Goal: Task Accomplishment & Management: Manage account settings

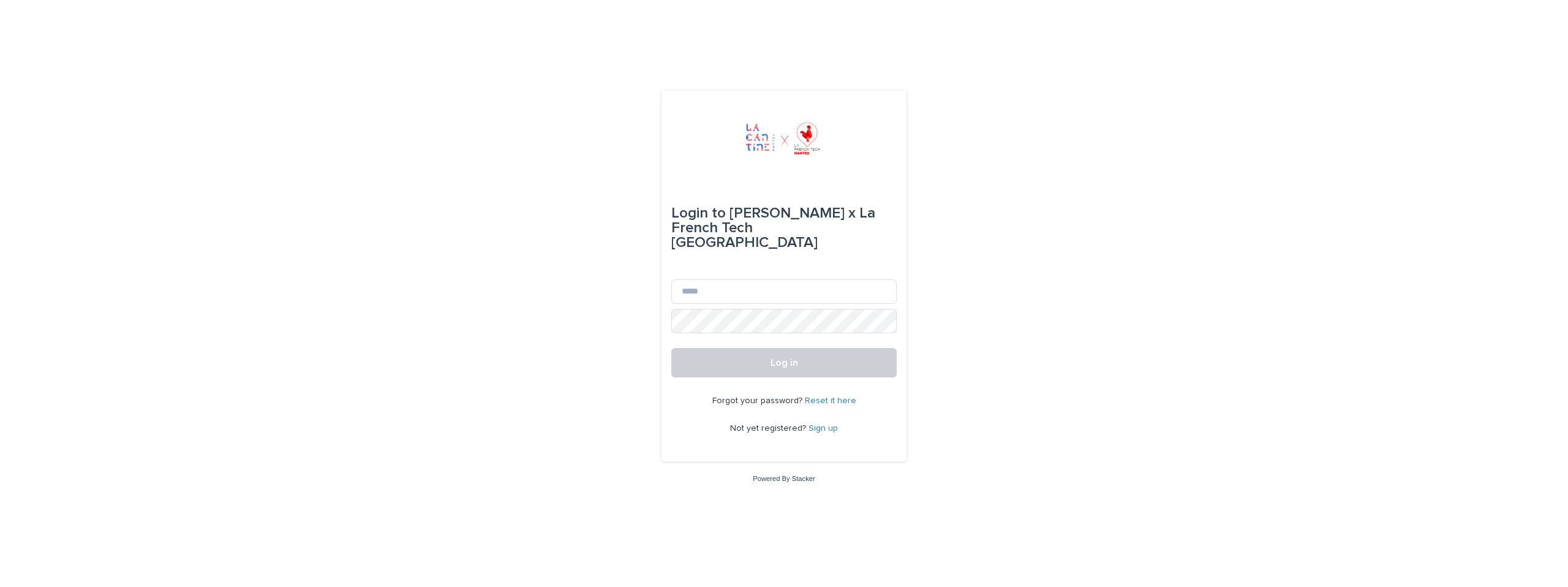
click at [832, 396] on link "Reset it here" at bounding box center [830, 400] width 51 height 9
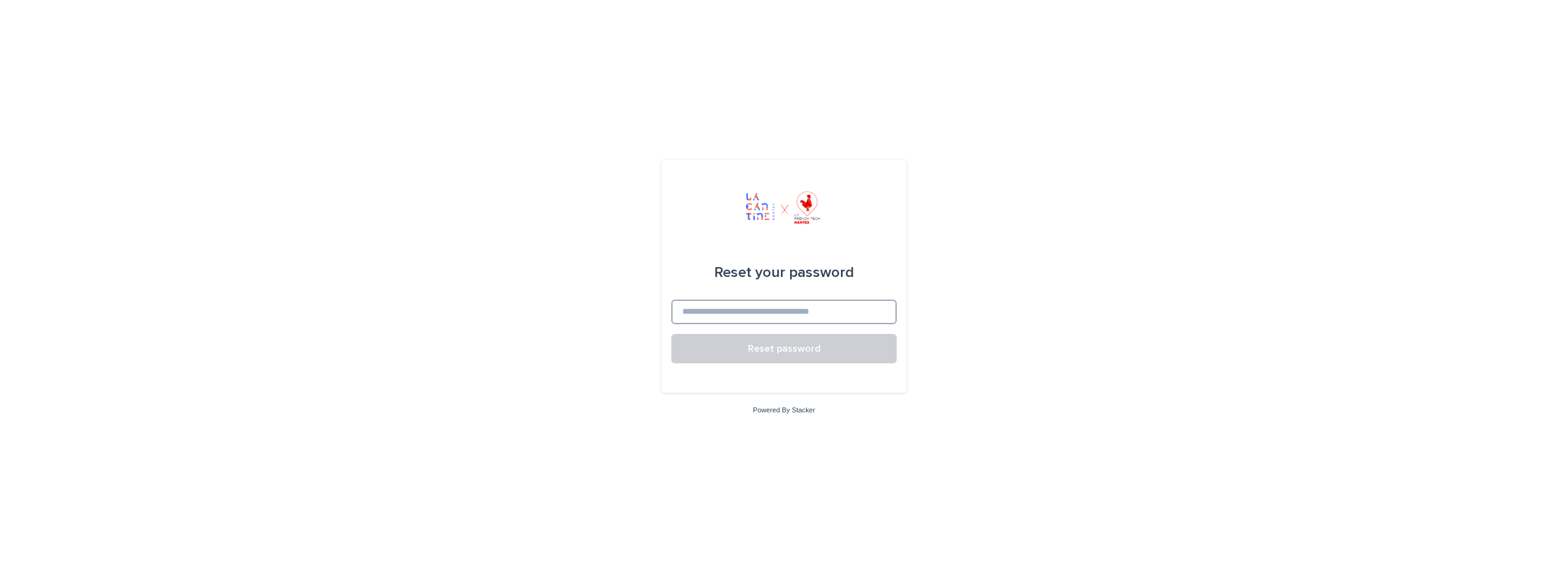
click at [798, 301] on input at bounding box center [784, 312] width 225 height 24
type input "**********"
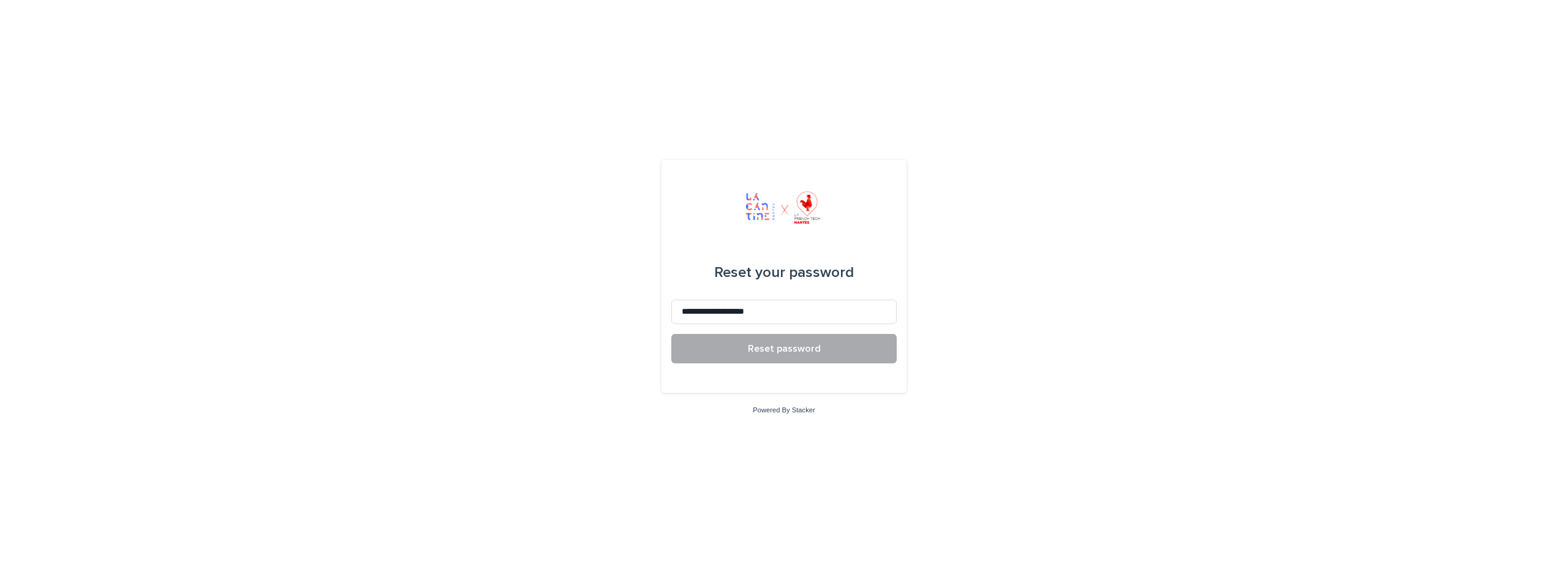
click at [806, 349] on span "Reset password" at bounding box center [784, 349] width 73 height 10
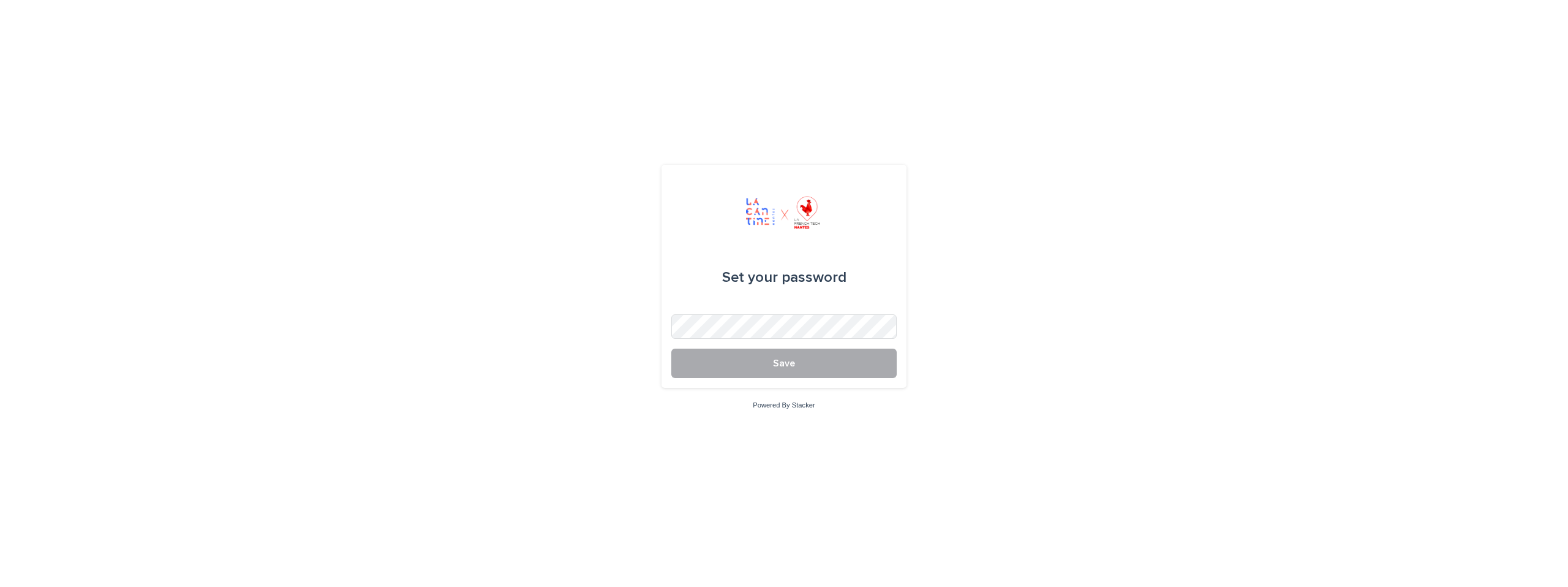
click at [791, 356] on button "Save" at bounding box center [784, 364] width 225 height 29
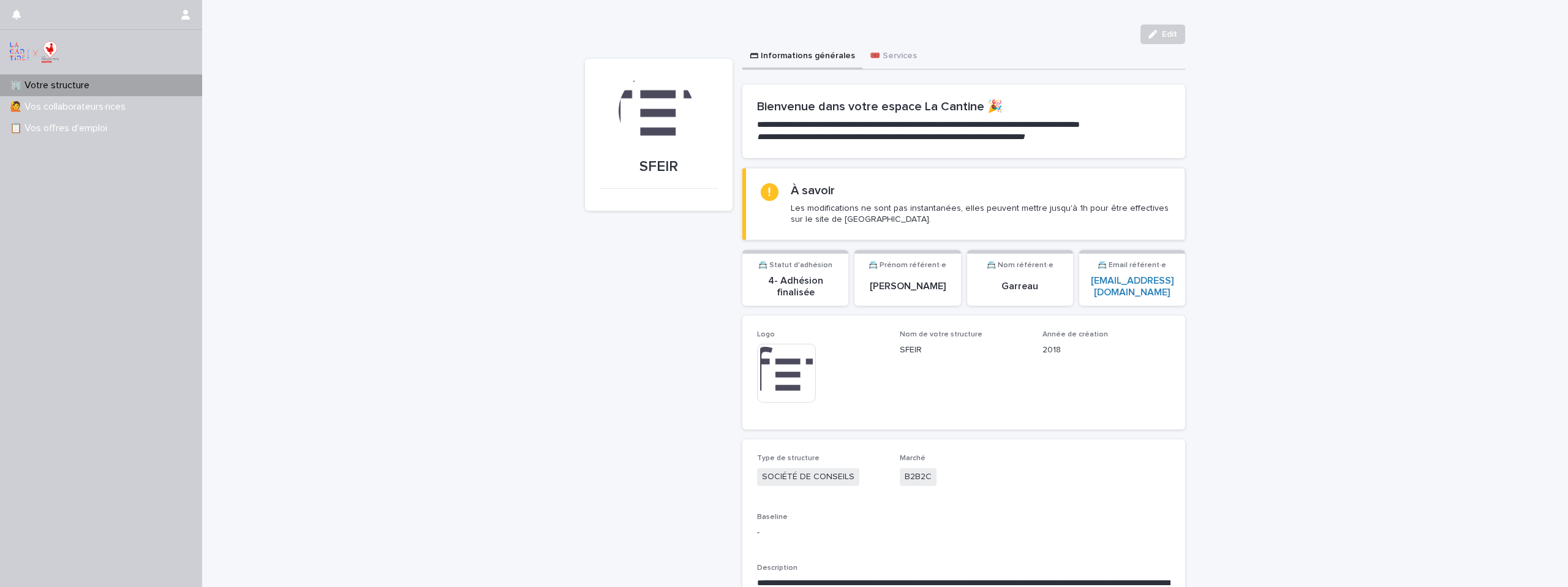
click at [860, 199] on div "À savoir Les modifications ne sont pas instantanées, elles peuvent mettre jusqu…" at bounding box center [980, 204] width 379 height 41
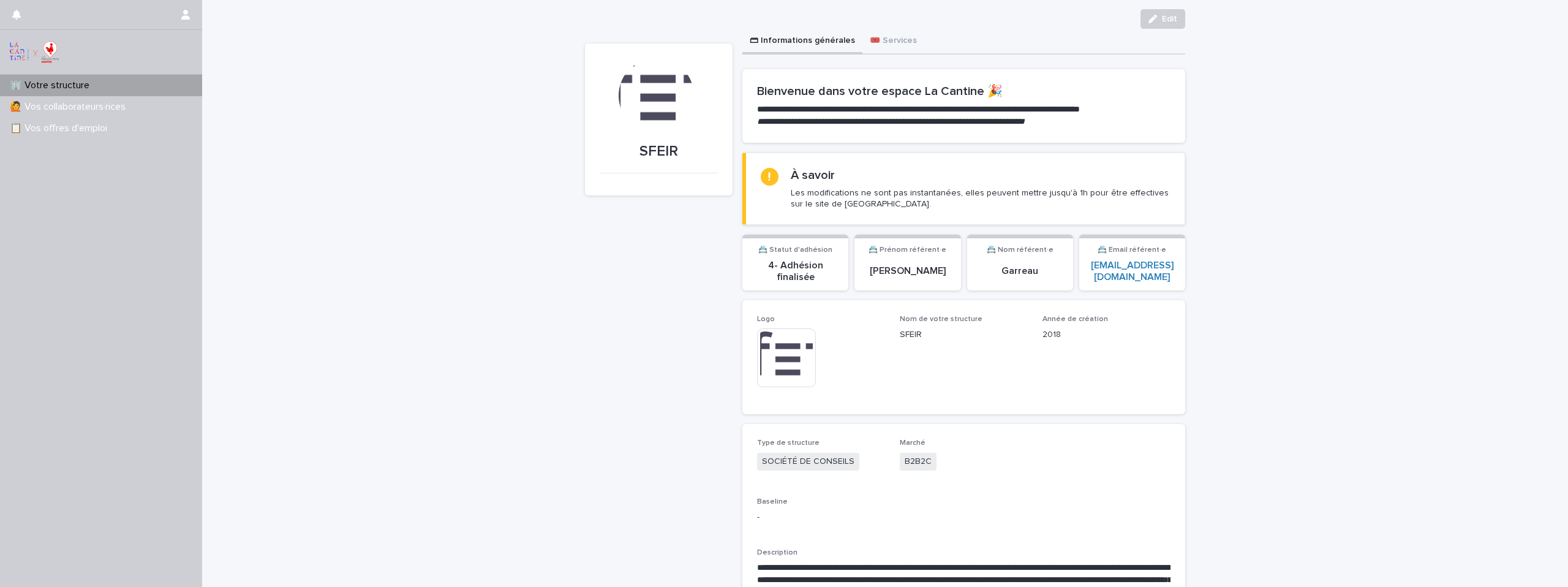
scroll to position [24, 0]
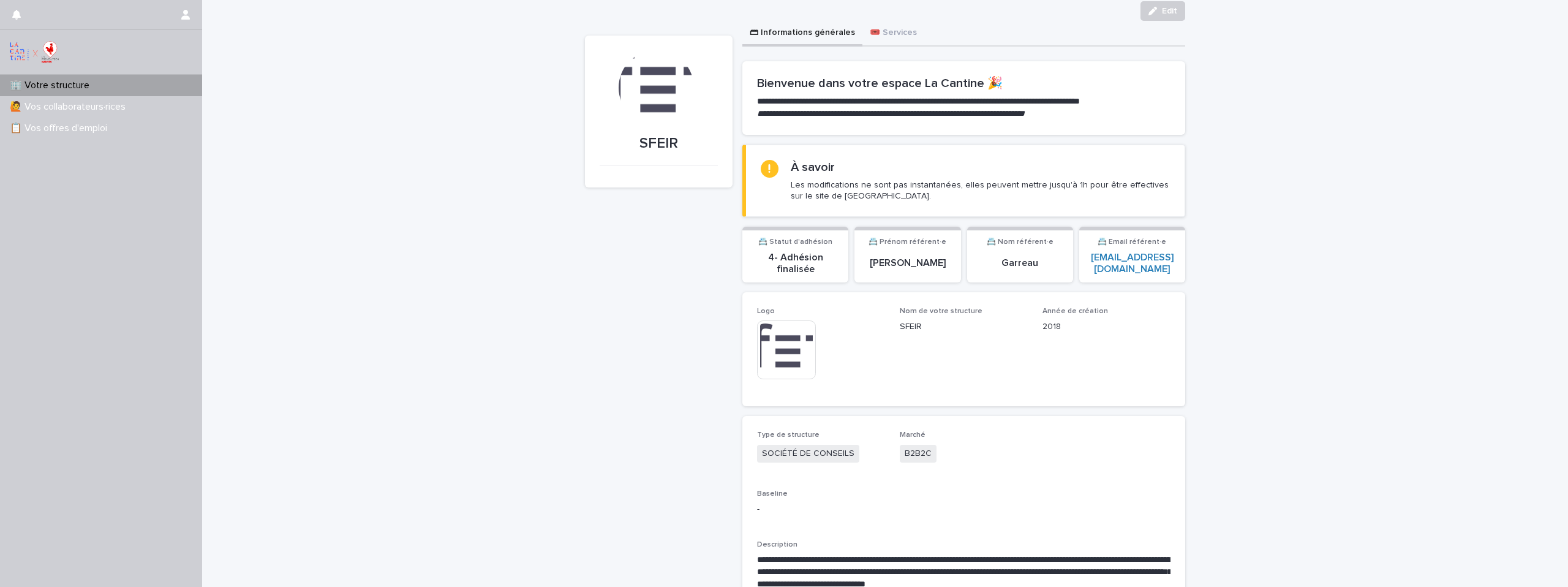
click at [887, 271] on div "[PERSON_NAME]" at bounding box center [906, 264] width 91 height 24
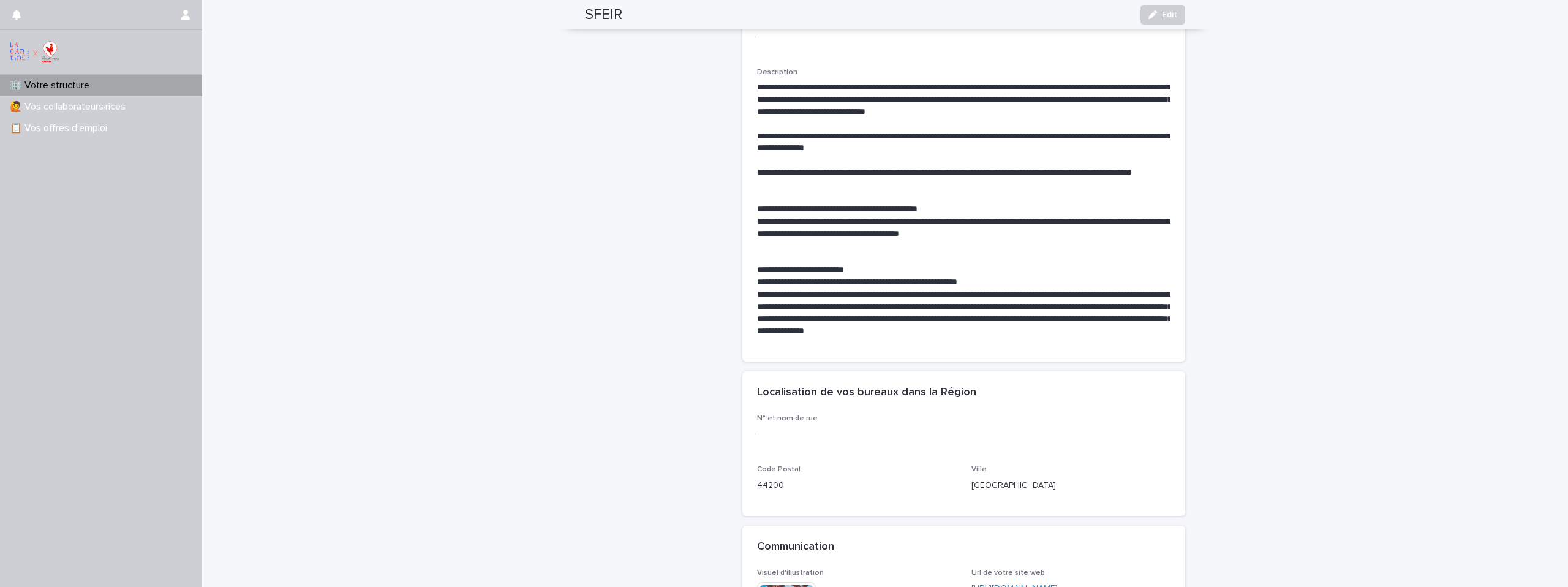
scroll to position [188, 0]
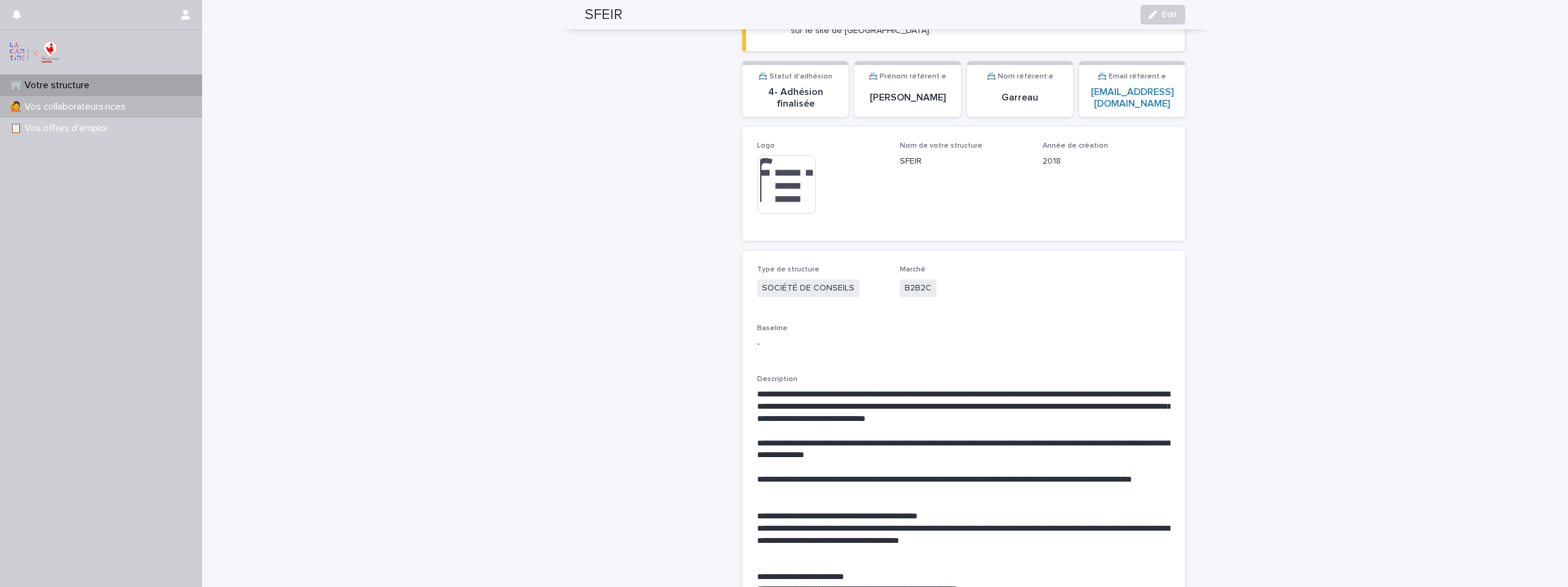
click at [94, 109] on p "🙋 Vos collaborateurs·rices" at bounding box center [70, 107] width 130 height 12
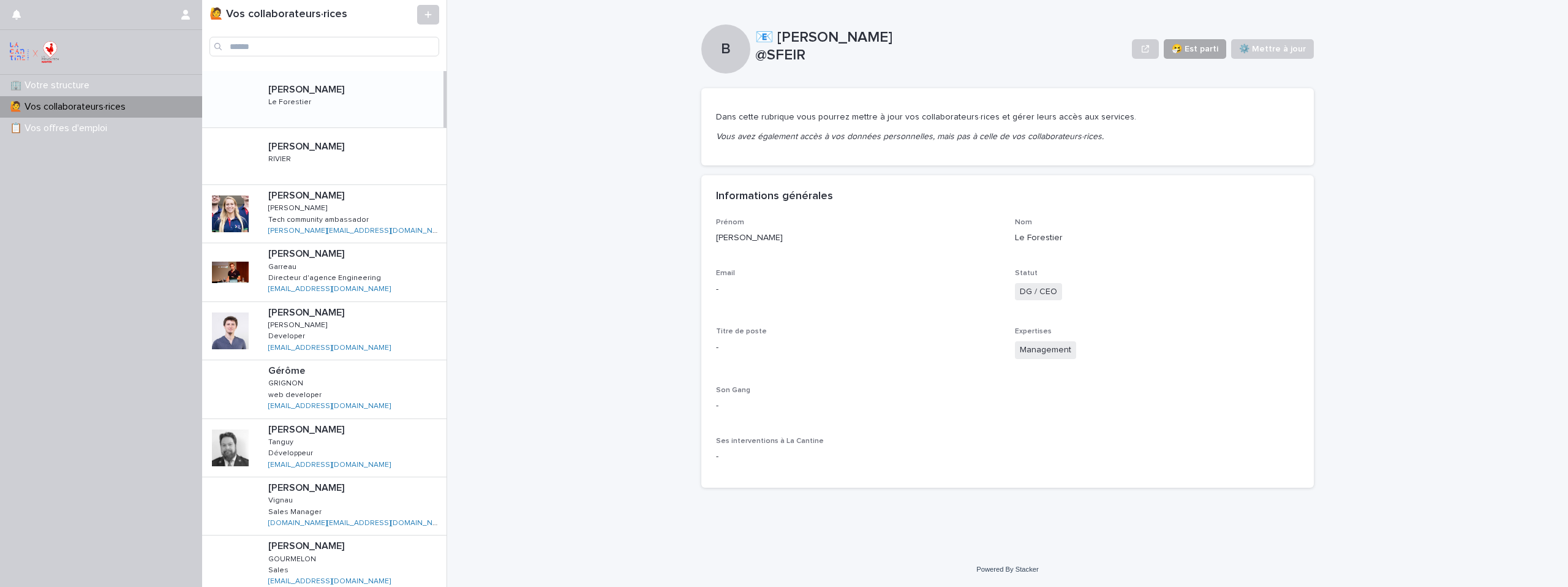
click at [1207, 46] on span "🤧 Est parti" at bounding box center [1194, 49] width 46 height 12
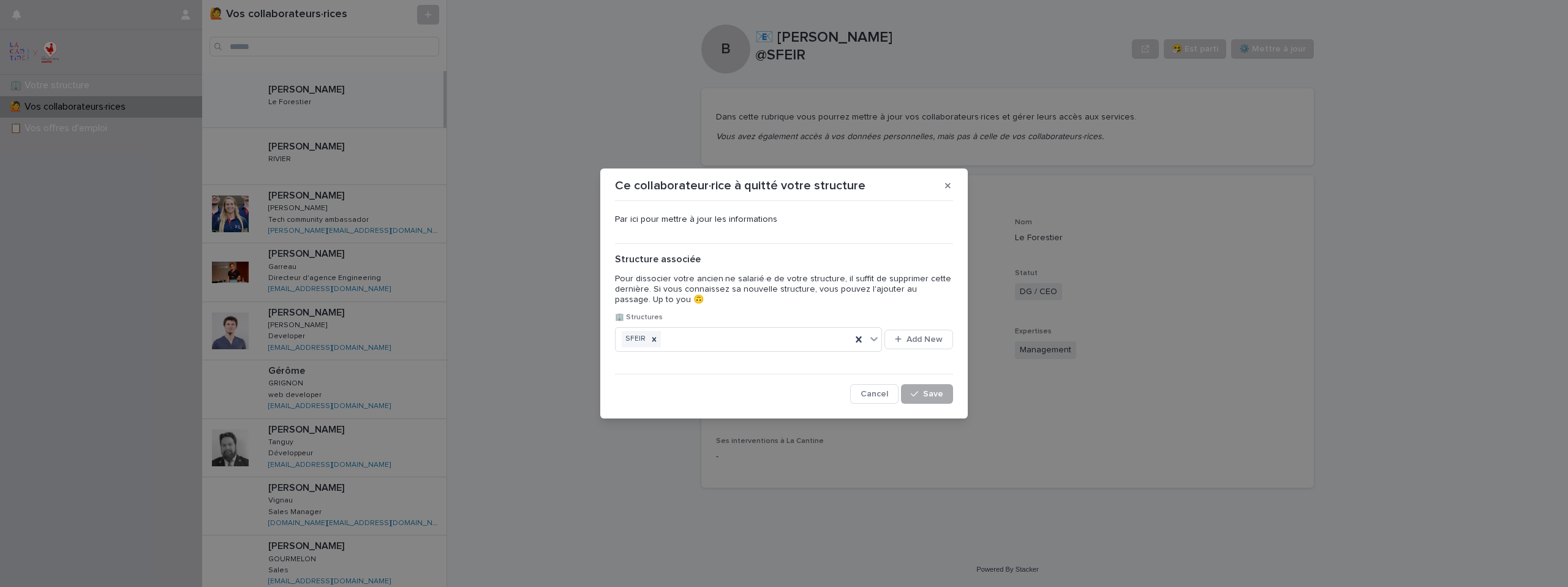
click at [933, 396] on span "Save" at bounding box center [933, 393] width 21 height 9
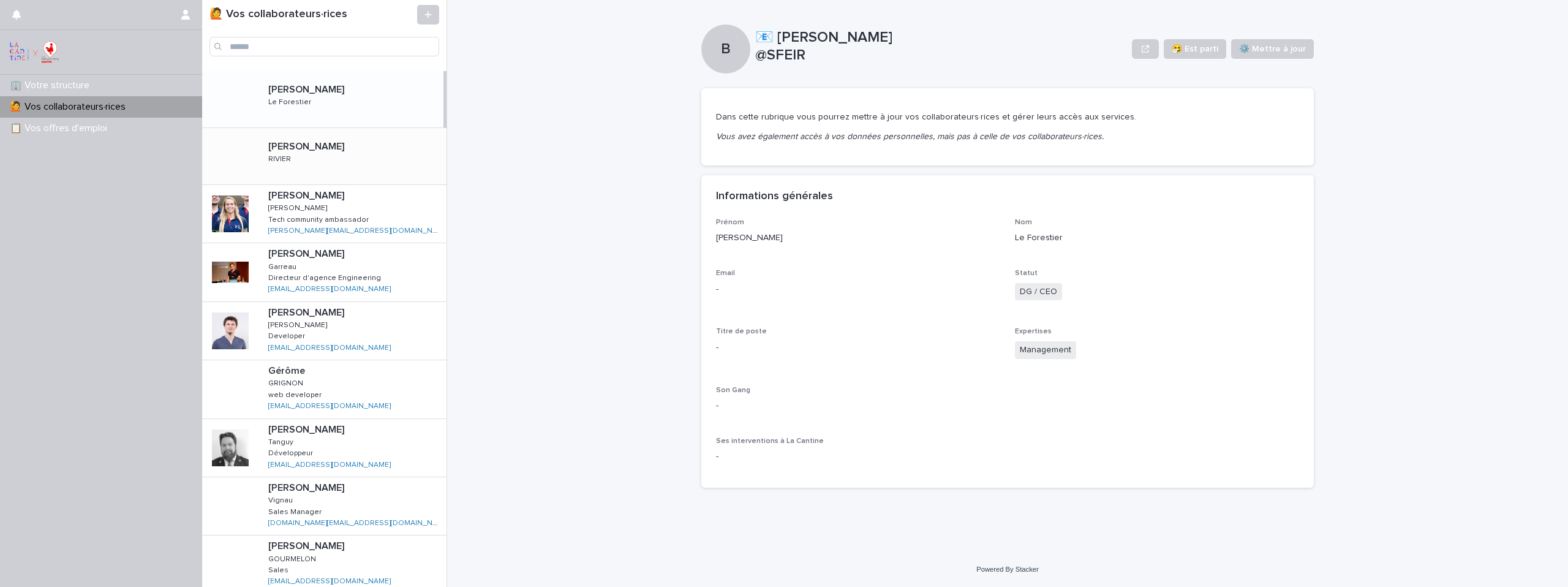
click at [335, 170] on div "Sabrina Sabrina RIVIER RIVIER" at bounding box center [353, 156] width 188 height 40
click at [1198, 50] on span "🤧 Est parti" at bounding box center [1194, 49] width 46 height 12
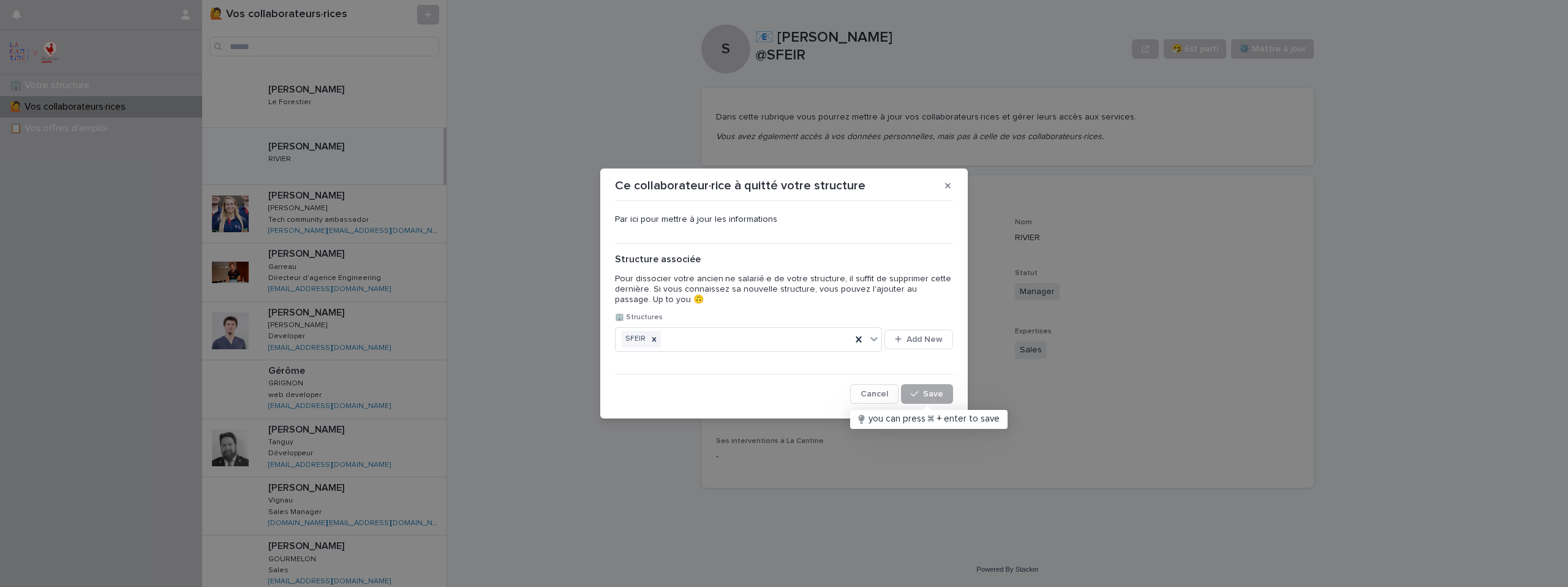
click at [936, 398] on button "Save" at bounding box center [926, 394] width 52 height 20
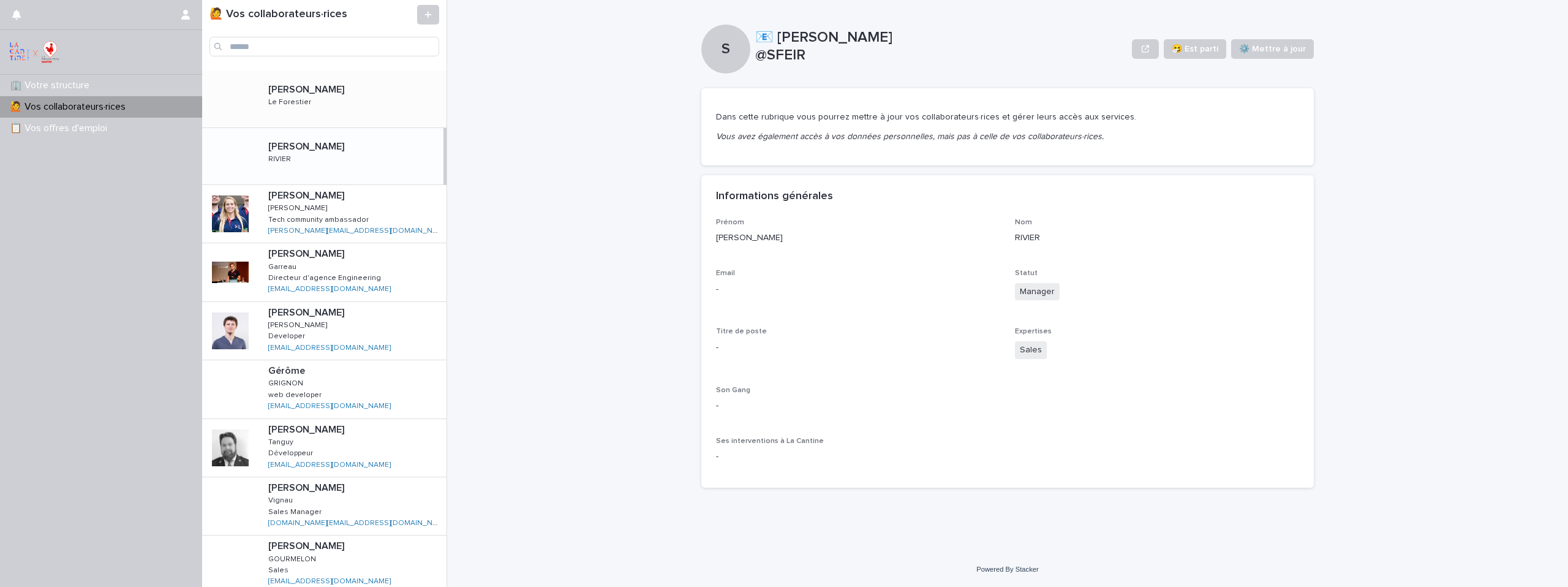
click at [337, 93] on p at bounding box center [355, 90] width 173 height 12
click at [1208, 52] on span "🤧 Est parti" at bounding box center [1194, 49] width 46 height 12
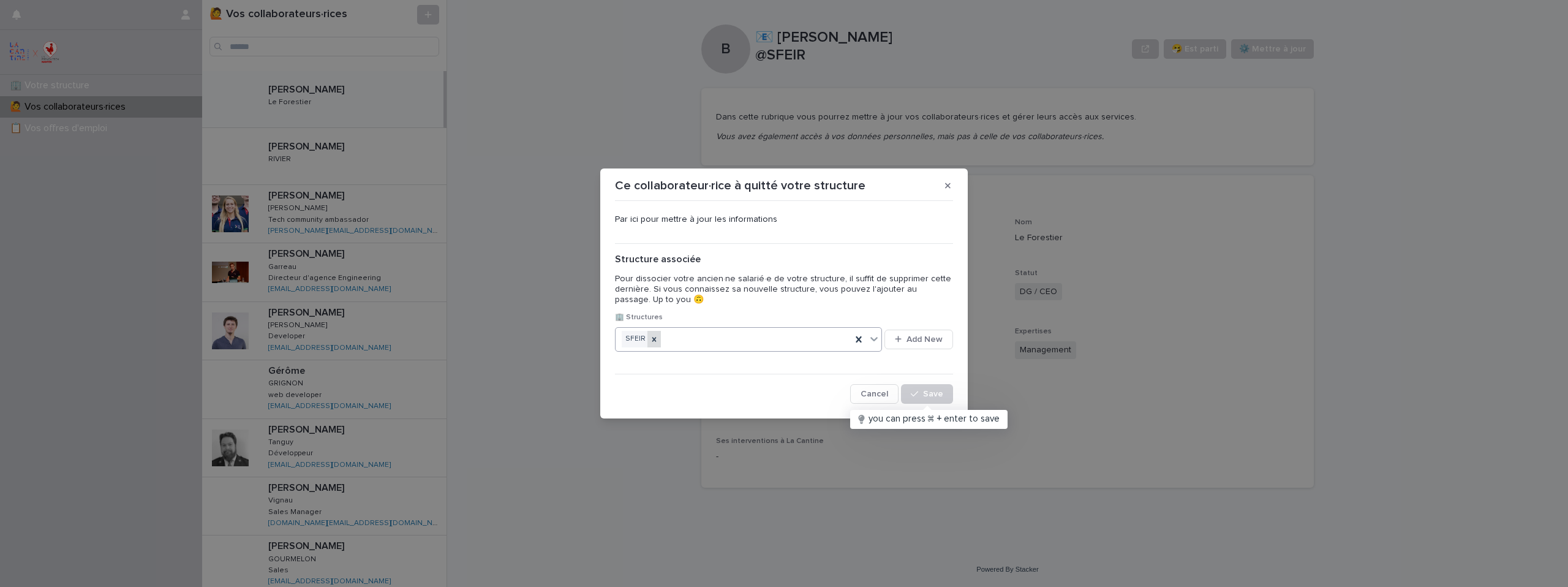
click at [651, 340] on icon at bounding box center [654, 339] width 9 height 9
click at [938, 396] on span "Save" at bounding box center [933, 393] width 21 height 9
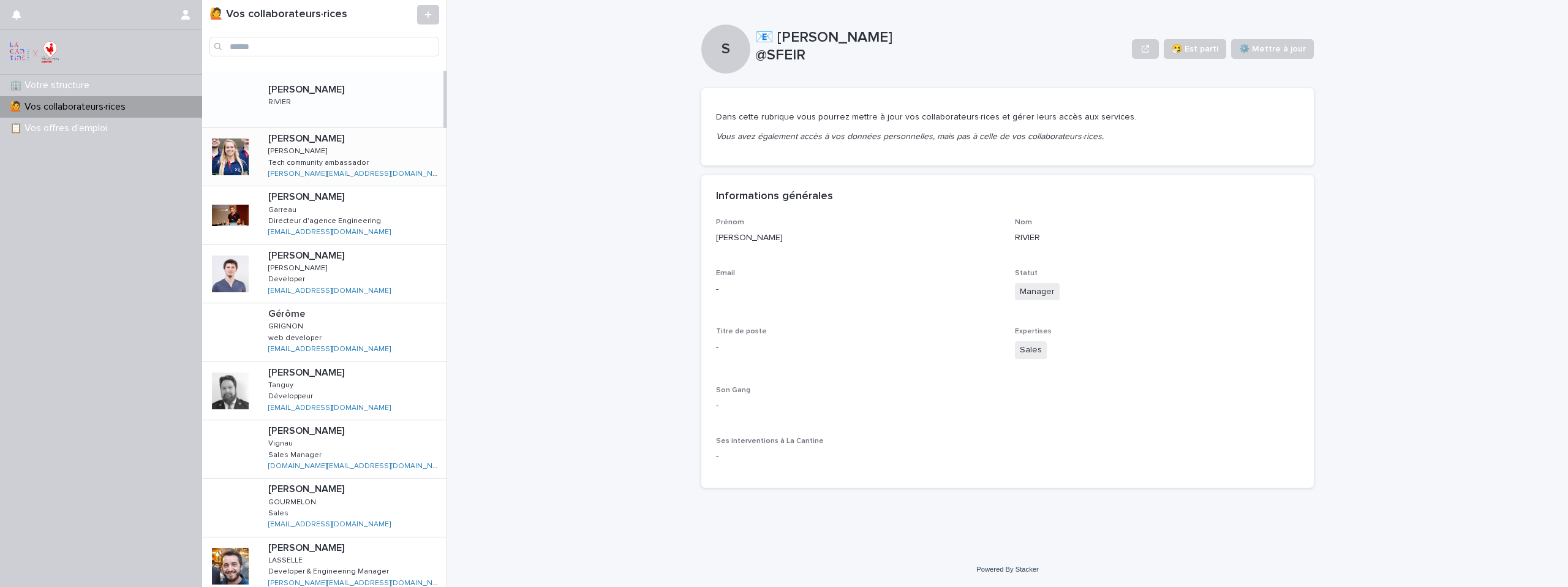
click at [345, 159] on p "Tech community ambassador" at bounding box center [319, 161] width 103 height 11
click at [350, 107] on div "Sabrina Sabrina RIVIER RIVIER" at bounding box center [353, 99] width 188 height 40
click at [1201, 41] on button "🤧 Est parti" at bounding box center [1195, 49] width 63 height 20
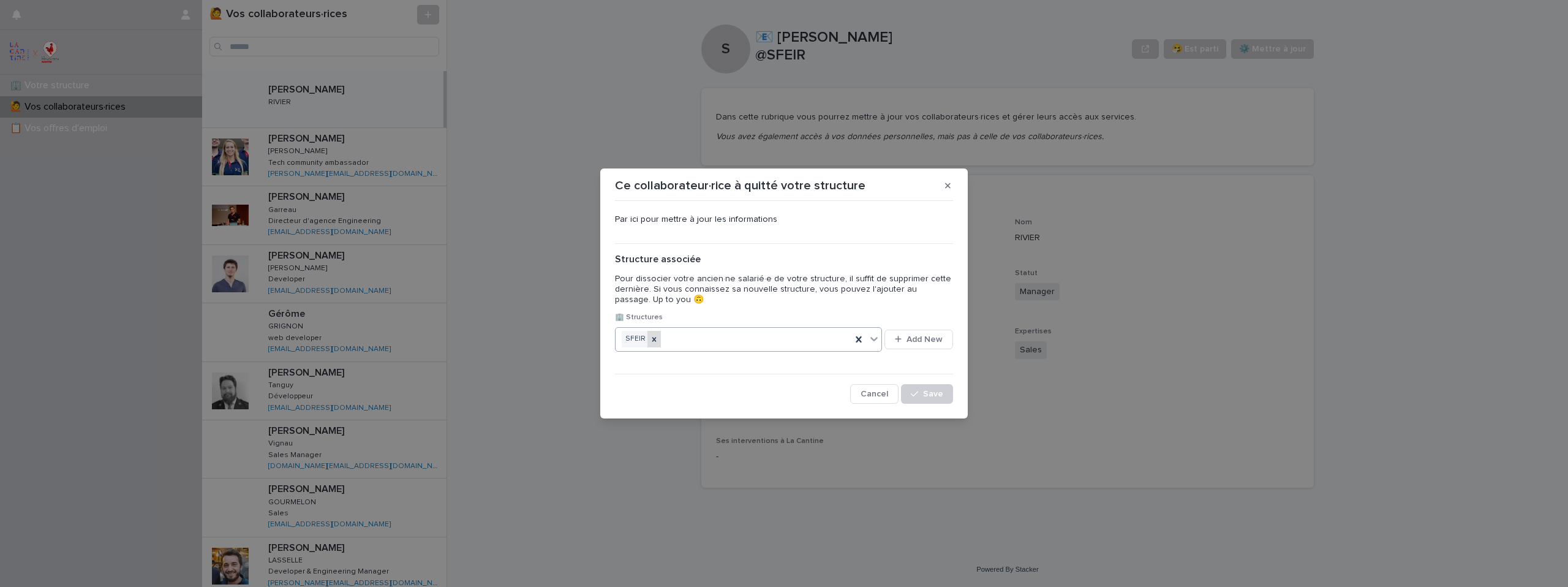
click at [657, 334] on div at bounding box center [654, 338] width 14 height 17
click at [935, 388] on button "Save" at bounding box center [926, 394] width 52 height 20
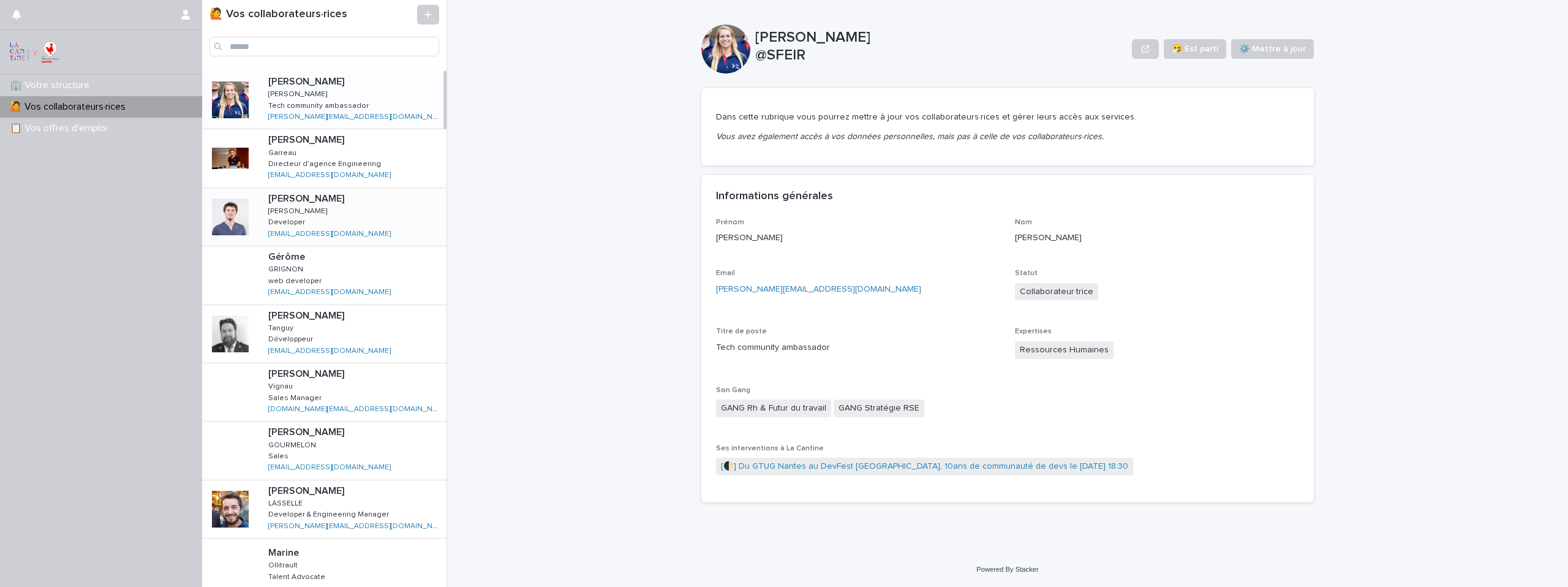
click at [319, 227] on p "toinane@crea-that.fr" at bounding box center [330, 232] width 124 height 11
click at [330, 212] on div "Antoine Antoine Olivier Olivier Developer Developer toinane@crea-that.fr toinan…" at bounding box center [351, 217] width 185 height 58
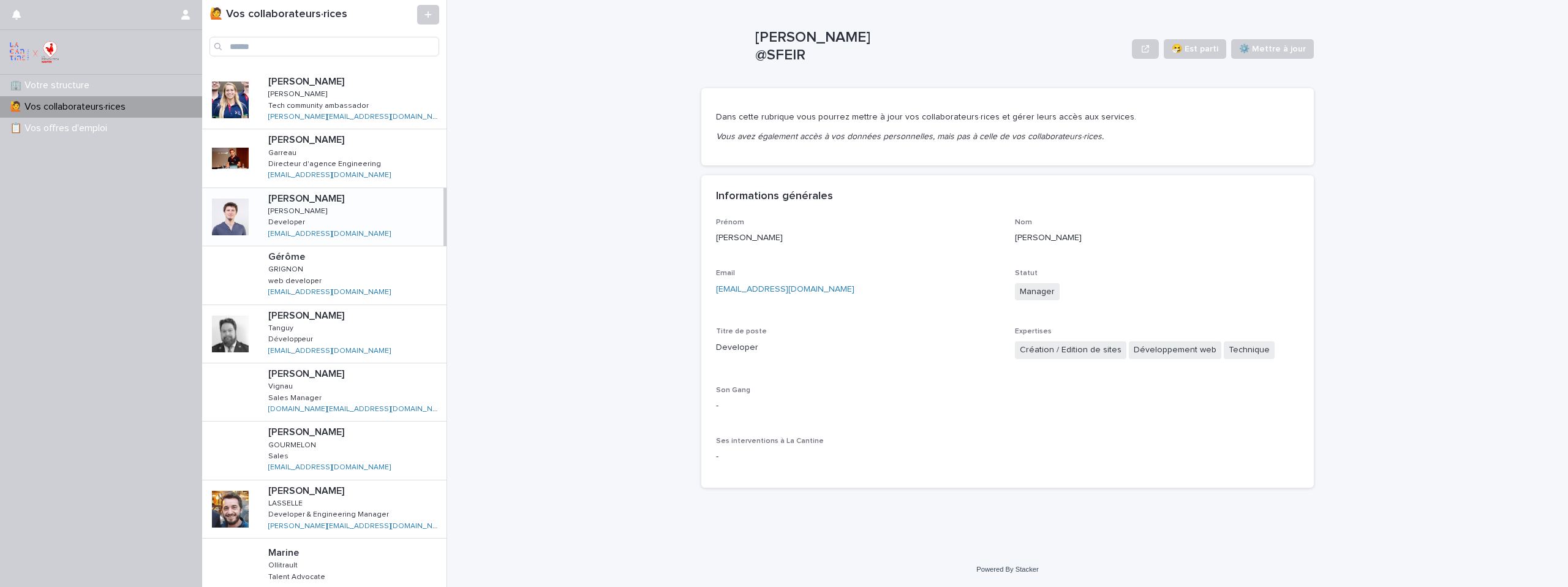
click at [366, 210] on div "Antoine Antoine Olivier Olivier Developer Developer toinane@crea-that.fr toinan…" at bounding box center [351, 217] width 185 height 58
click at [1193, 47] on span "🤧 Est parti" at bounding box center [1194, 49] width 46 height 12
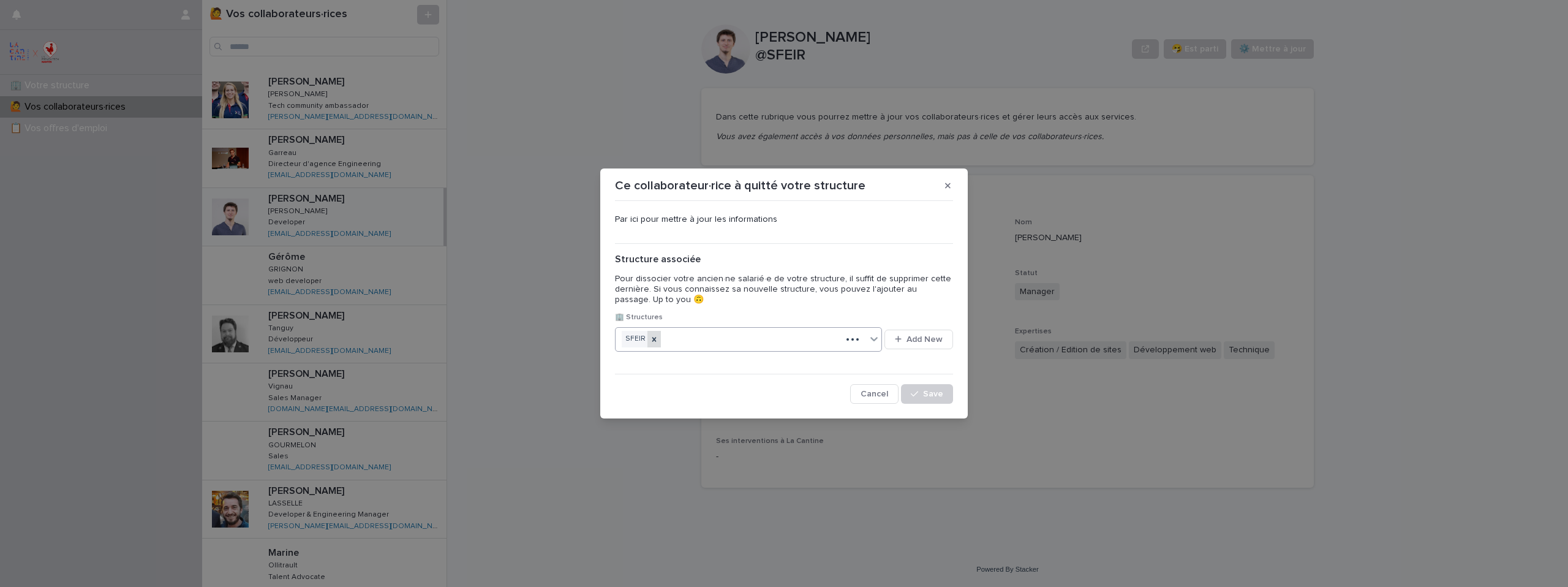
click at [654, 340] on icon at bounding box center [654, 339] width 9 height 9
click at [933, 390] on span "Save" at bounding box center [933, 393] width 21 height 9
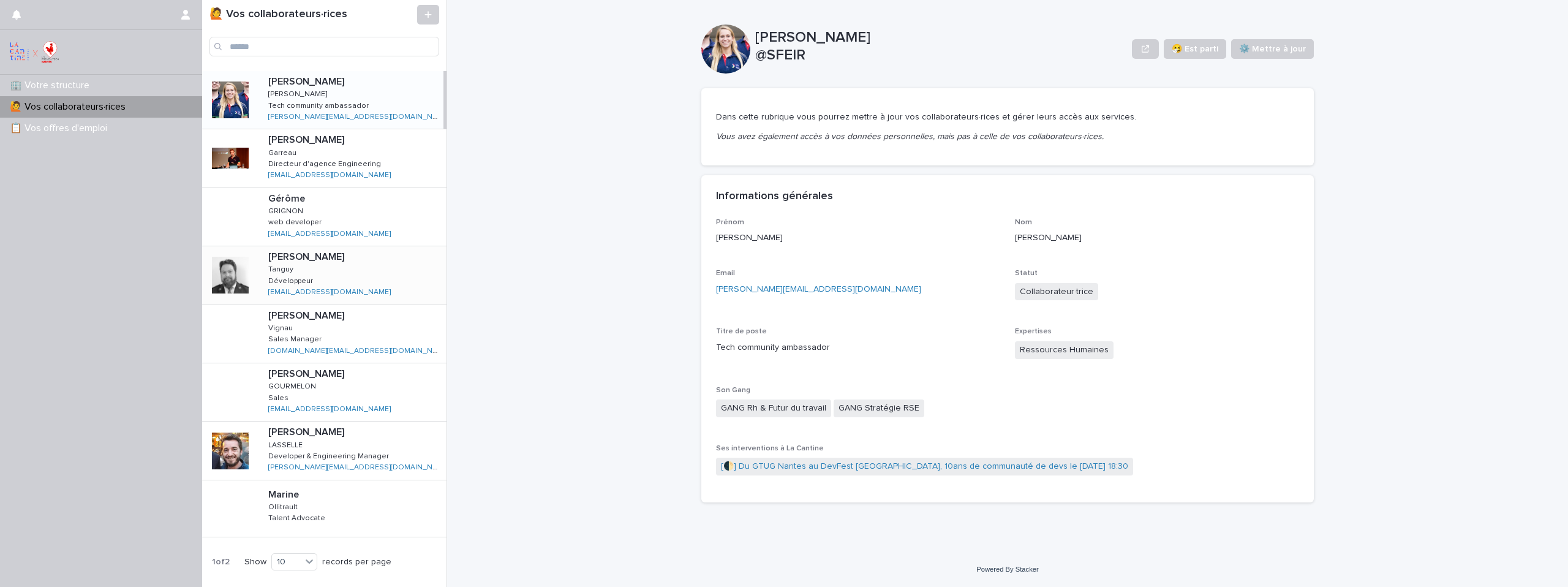
click at [380, 278] on div "Julien Julien Tanguy Tanguy Développeur Développeur tanguy.j@sfeir.com tanguy.j…" at bounding box center [353, 274] width 188 height 58
click at [387, 216] on div "Gérôme Gérôme GRIGNON GRIGNON web developer web developer gerome.grignon.lp2@gm…" at bounding box center [353, 217] width 188 height 58
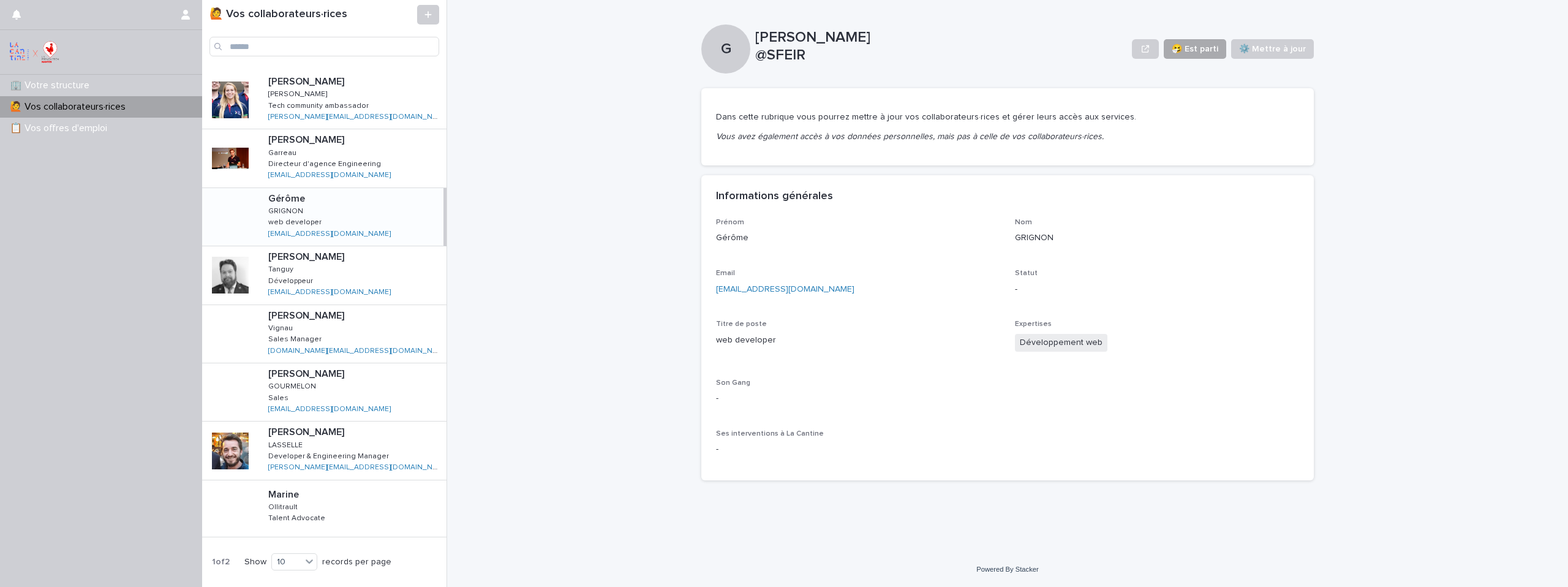
click at [1204, 41] on button "🤧 Est parti" at bounding box center [1195, 49] width 63 height 20
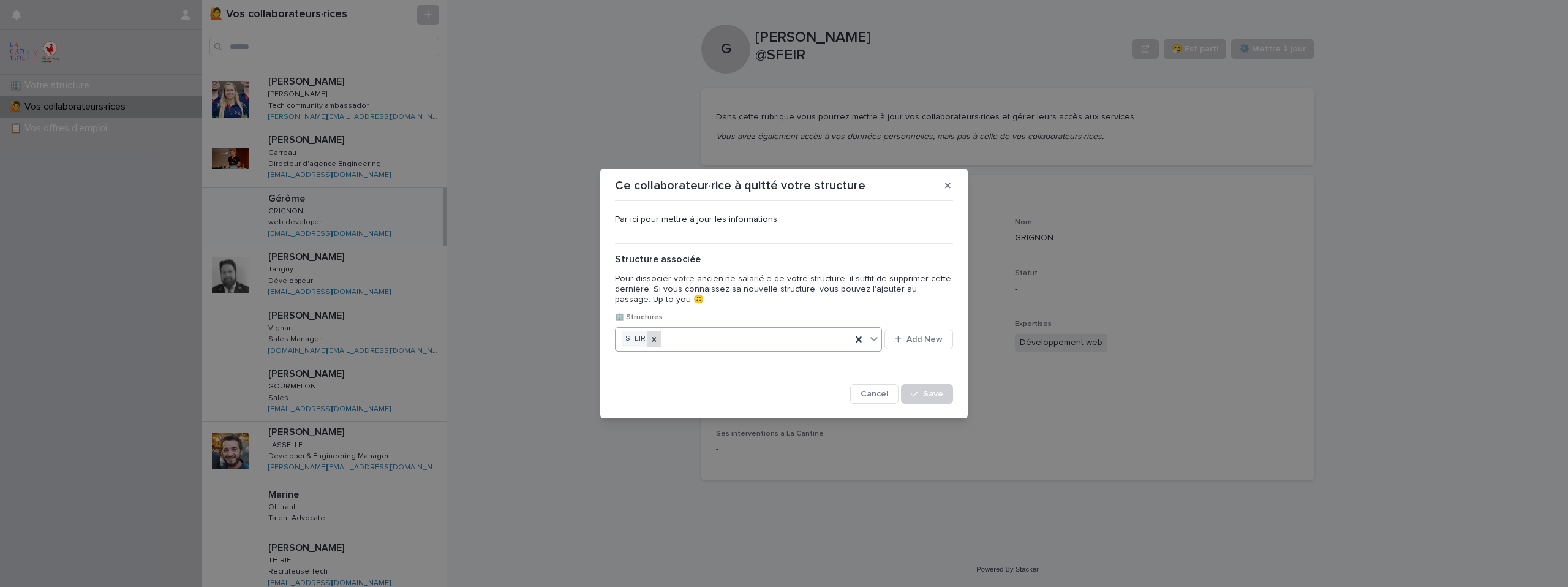
click at [650, 337] on icon at bounding box center [654, 339] width 9 height 9
click at [925, 394] on span "Save" at bounding box center [933, 393] width 21 height 9
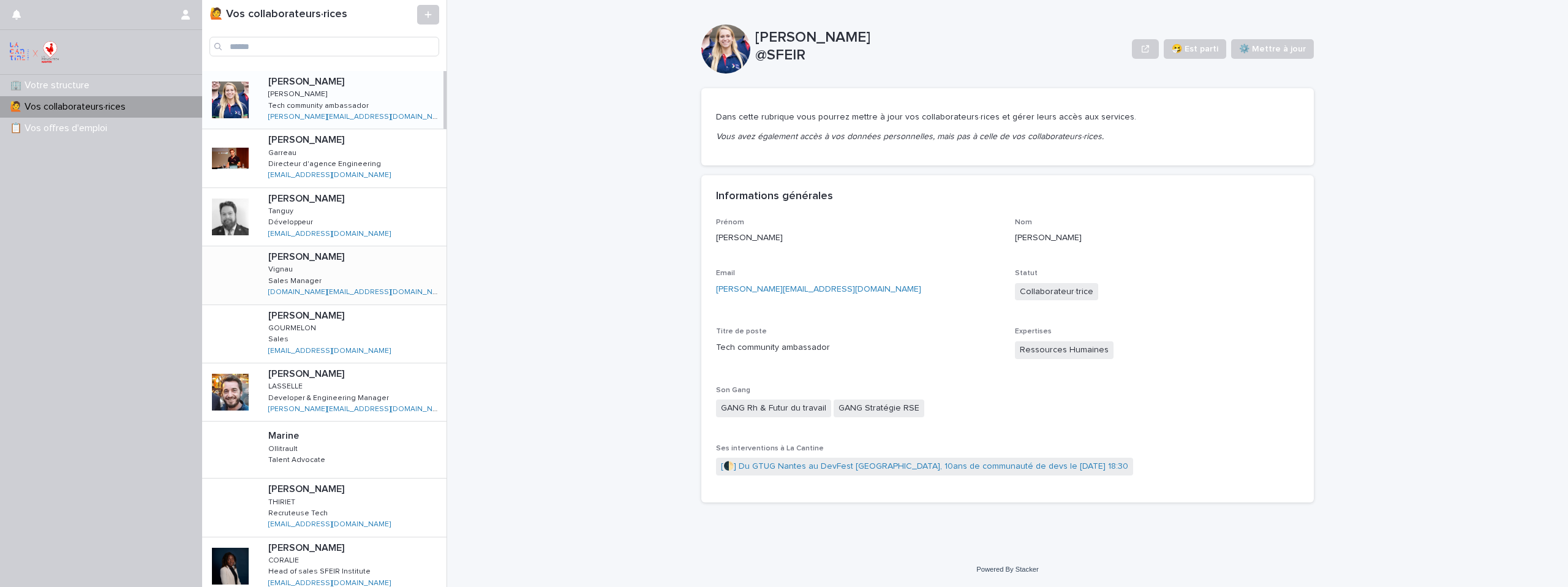
click at [386, 268] on div "Paul-Antoine Paul-Antoine Vignau Vignau Sales Manager Sales Manager vignau.pa@s…" at bounding box center [353, 274] width 188 height 58
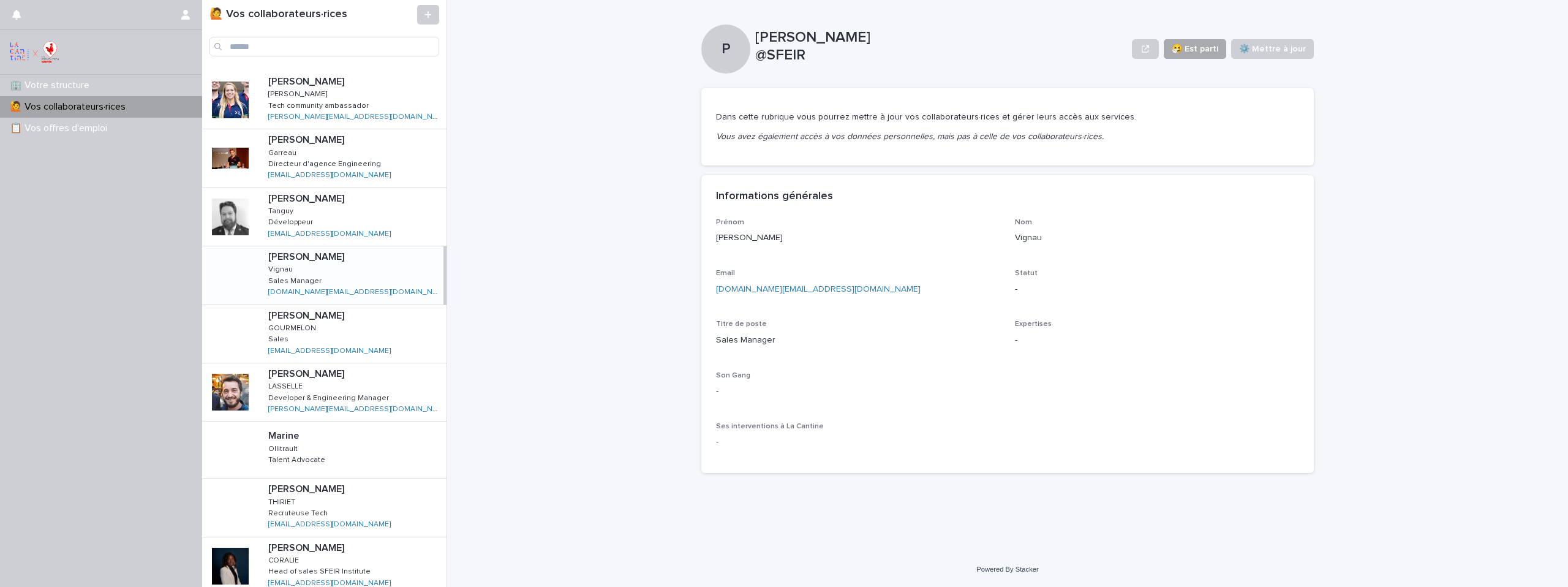
click at [1212, 50] on span "🤧 Est parti" at bounding box center [1194, 49] width 46 height 12
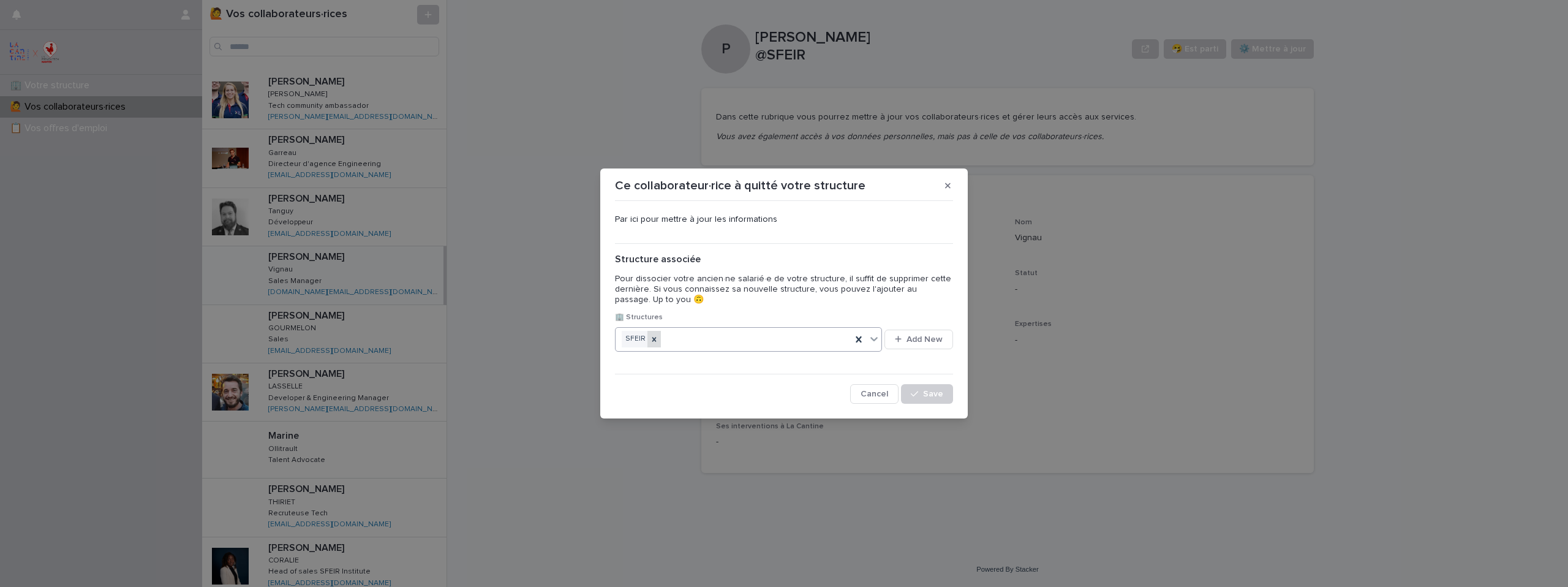
click at [657, 339] on icon at bounding box center [654, 339] width 9 height 9
click at [933, 397] on span "Save" at bounding box center [933, 393] width 21 height 9
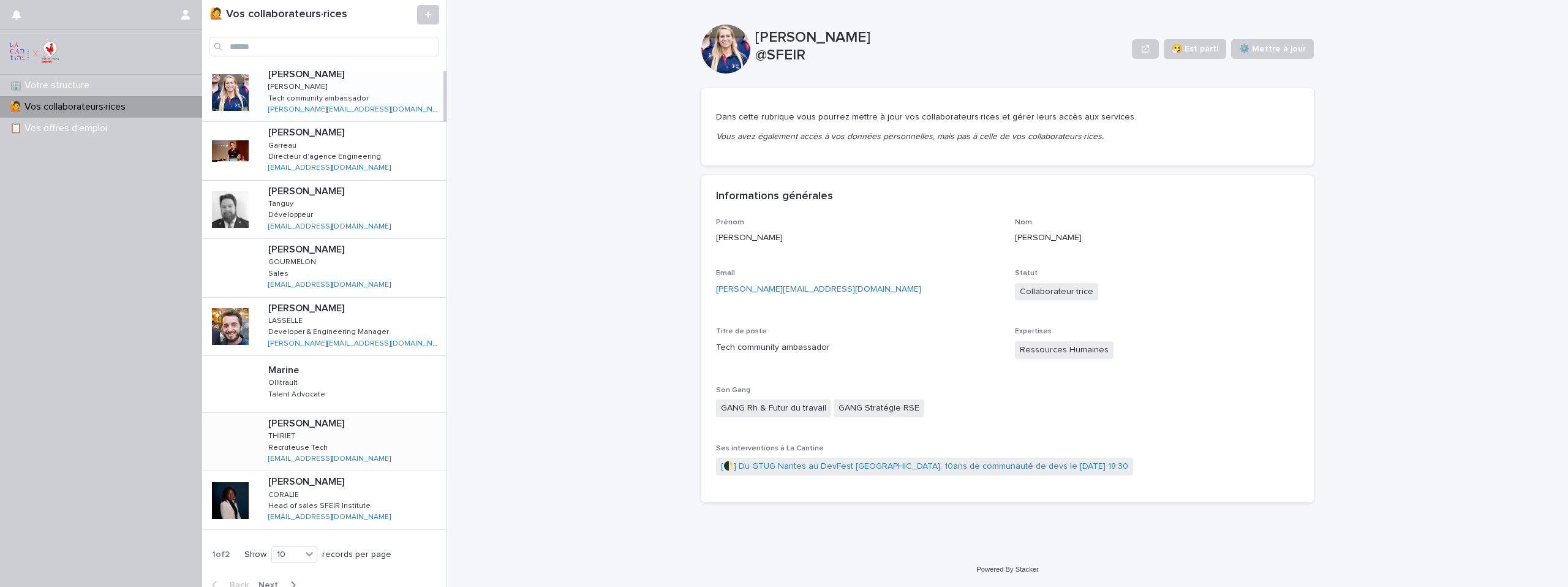
scroll to position [21, 0]
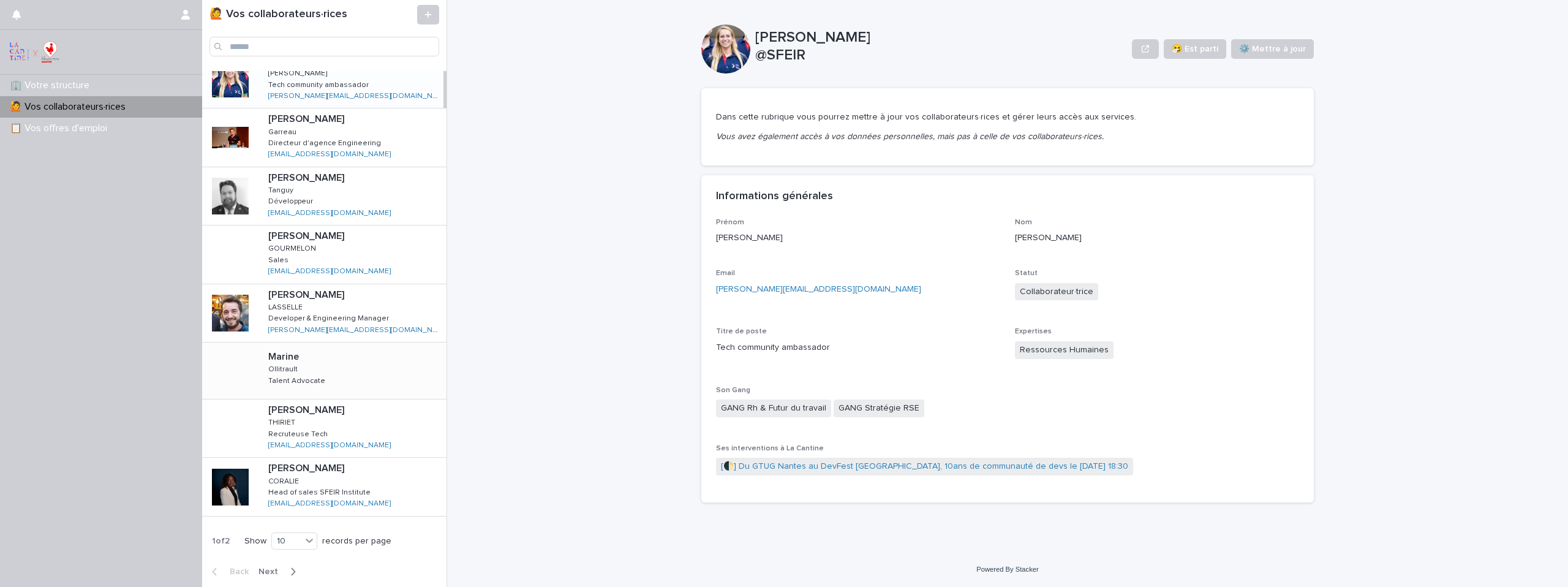
click at [367, 374] on div "Marine Marine Ollitrault Ollitrault Talent Advocate Talent Advocate" at bounding box center [353, 370] width 188 height 49
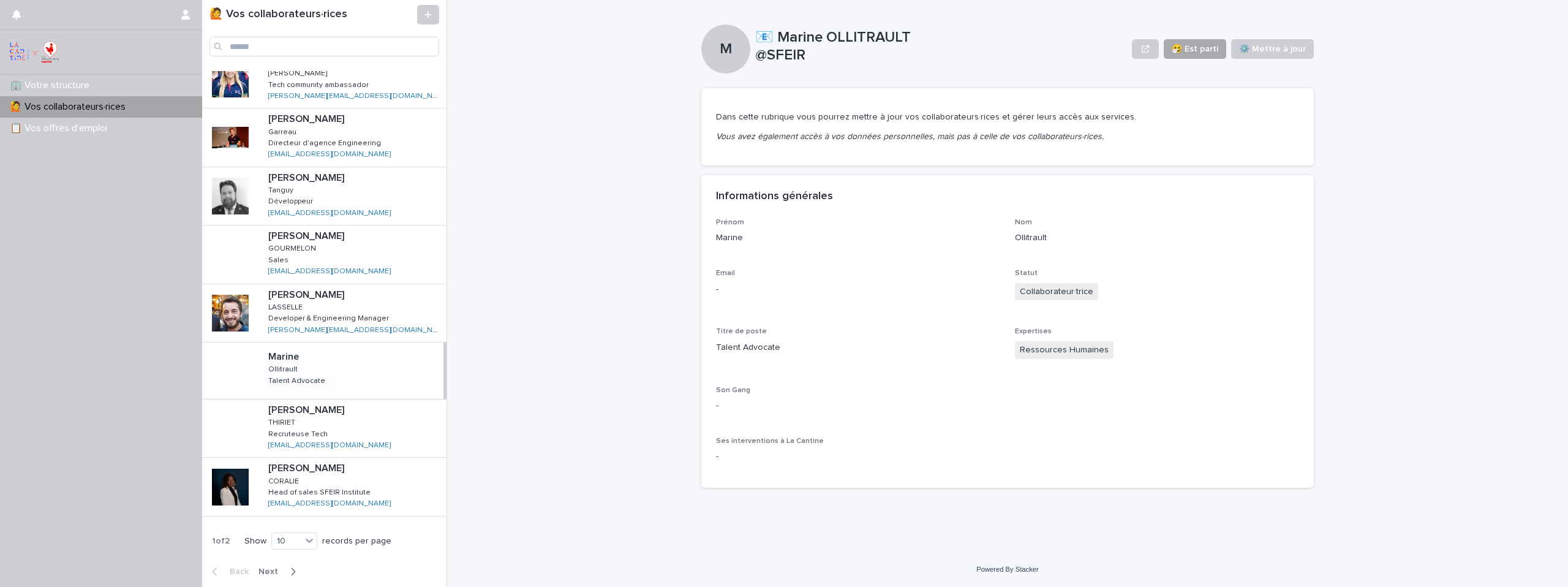
click at [1205, 46] on span "🤧 Est parti" at bounding box center [1194, 49] width 46 height 12
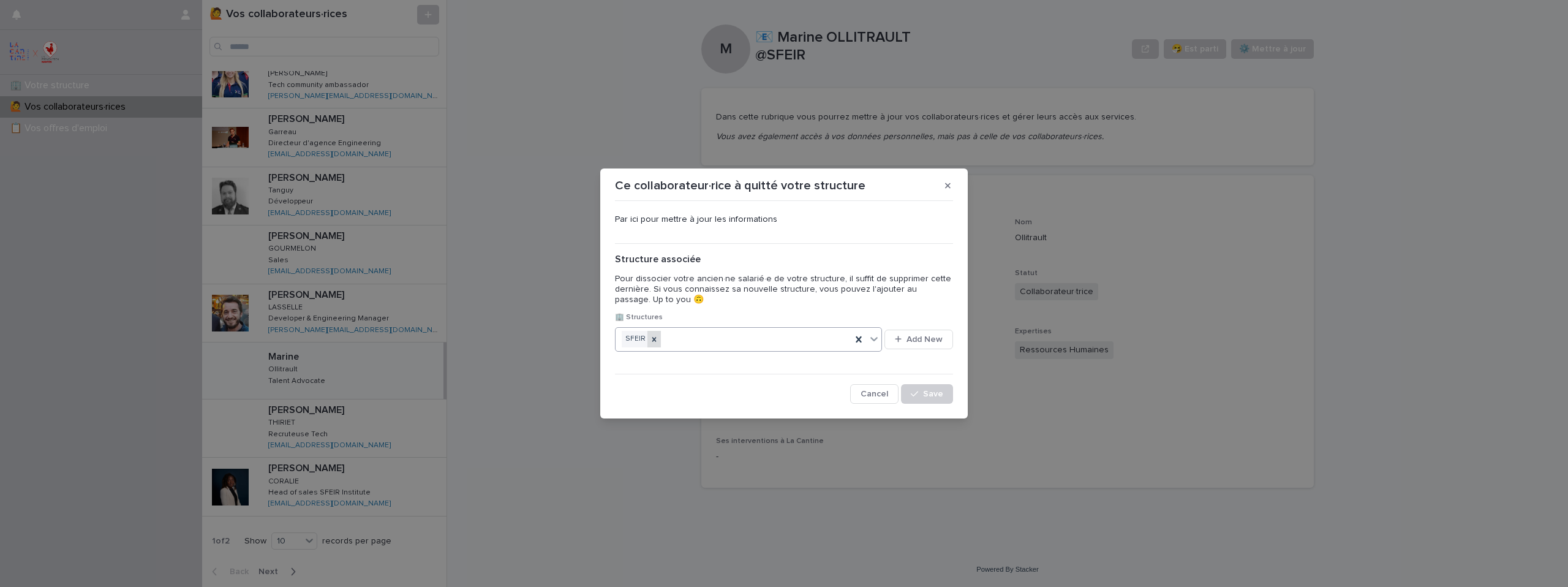
click at [654, 344] on div at bounding box center [654, 338] width 14 height 17
click at [932, 394] on span "Save" at bounding box center [933, 393] width 21 height 9
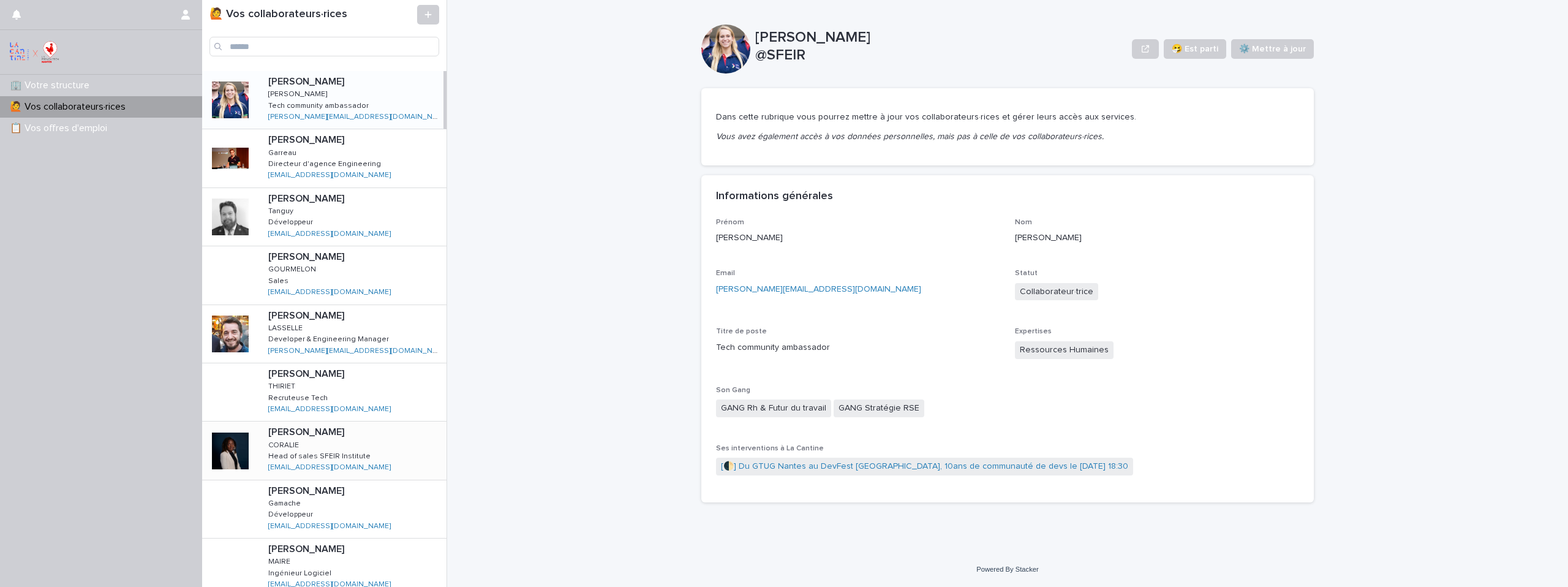
click at [388, 443] on div "CYNTHIA CYNTHIA CORALIE CORALIE Head of sales SFEIR Institute Head of sales SFE…" at bounding box center [353, 450] width 188 height 58
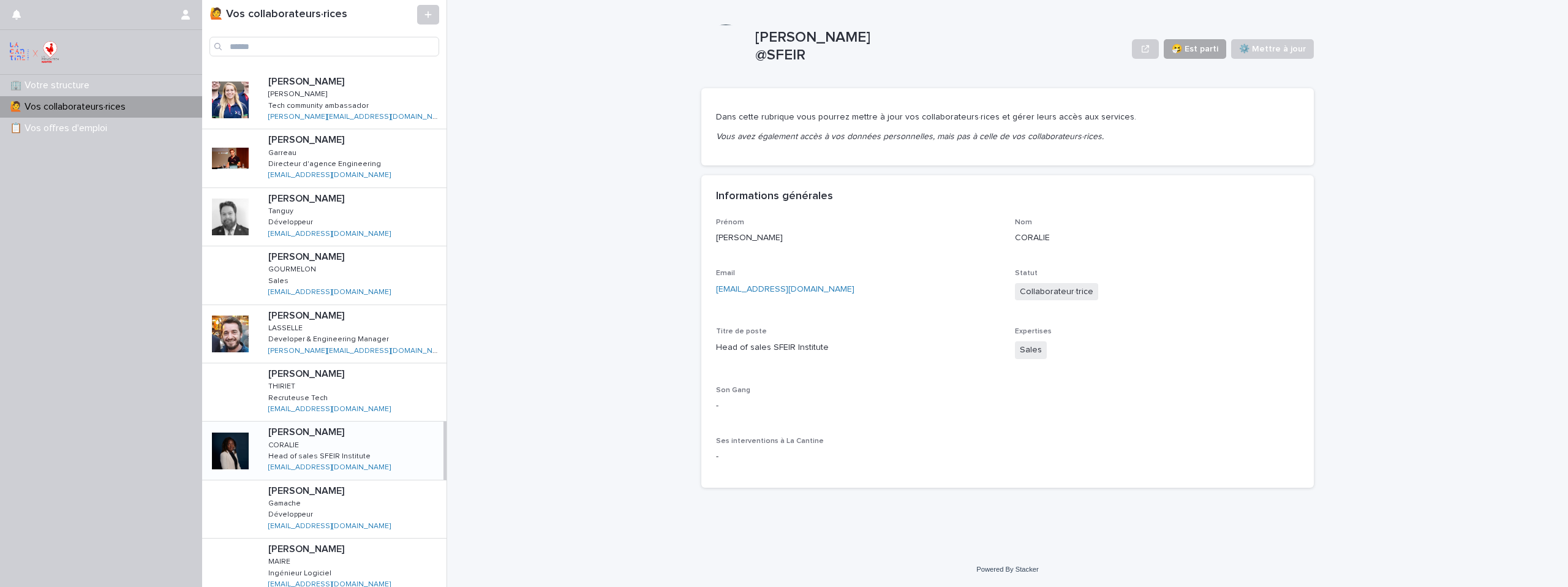
click at [1201, 48] on span "🤧 Est parti" at bounding box center [1194, 49] width 46 height 12
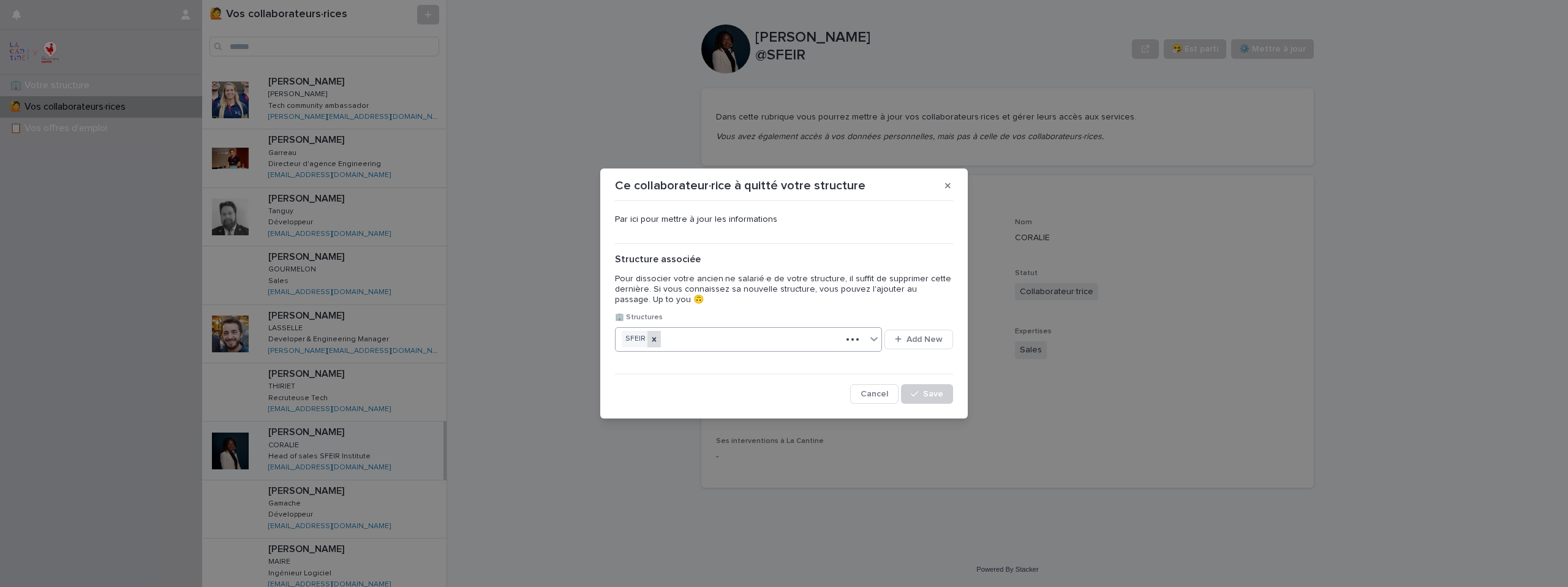
click at [653, 340] on icon at bounding box center [654, 339] width 4 height 4
click at [928, 396] on span "Save" at bounding box center [933, 393] width 21 height 9
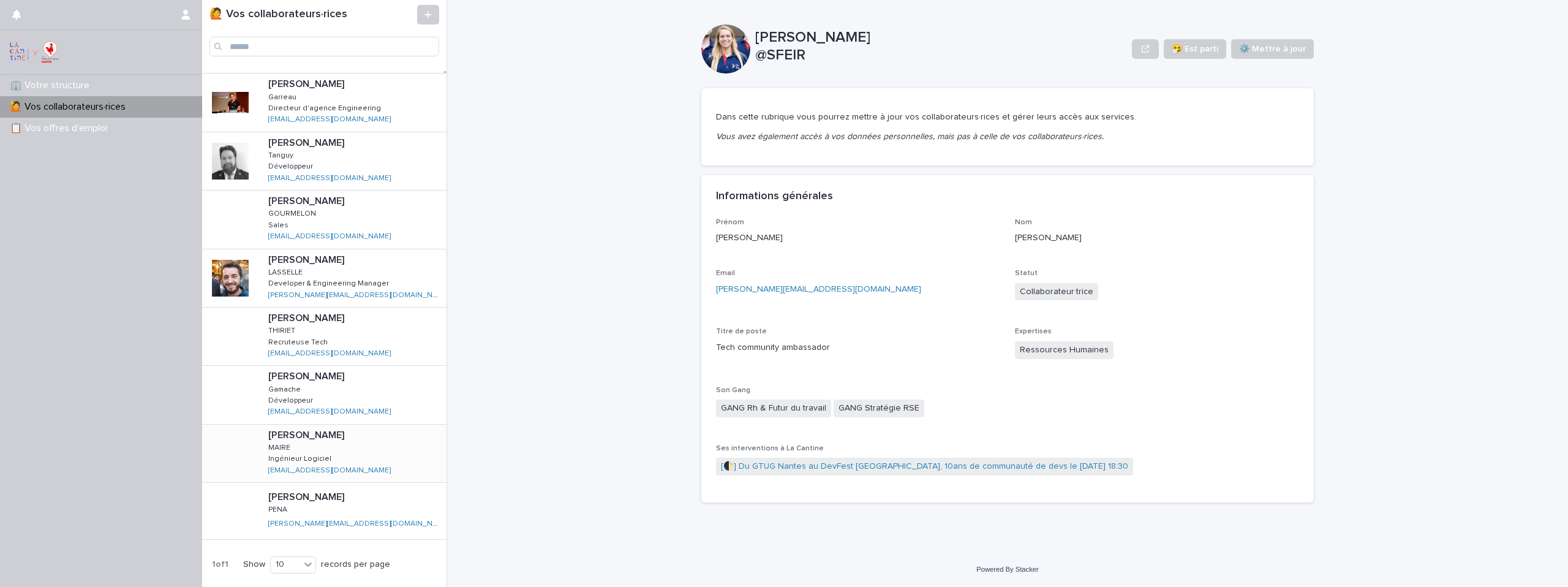
scroll to position [79, 0]
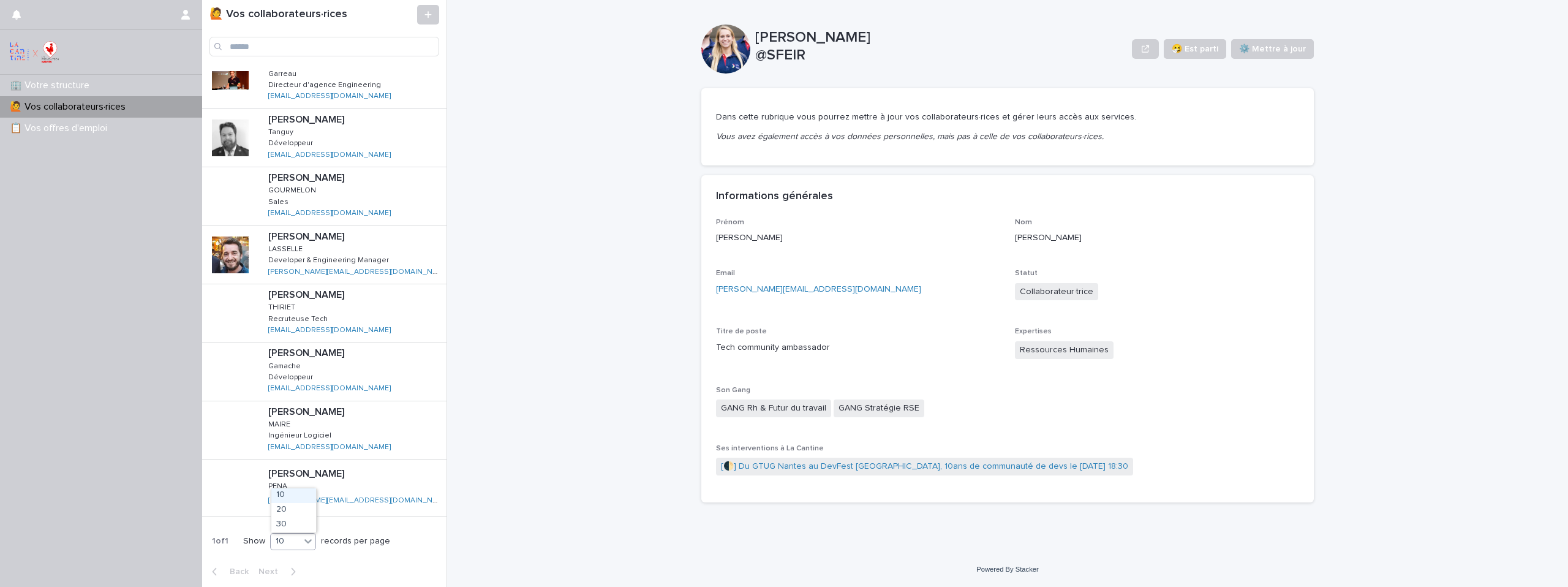
click at [315, 546] on icon at bounding box center [308, 541] width 12 height 12
drag, startPoint x: 305, startPoint y: 532, endPoint x: 303, endPoint y: 525, distance: 7.3
click at [303, 525] on div "30" at bounding box center [294, 524] width 45 height 15
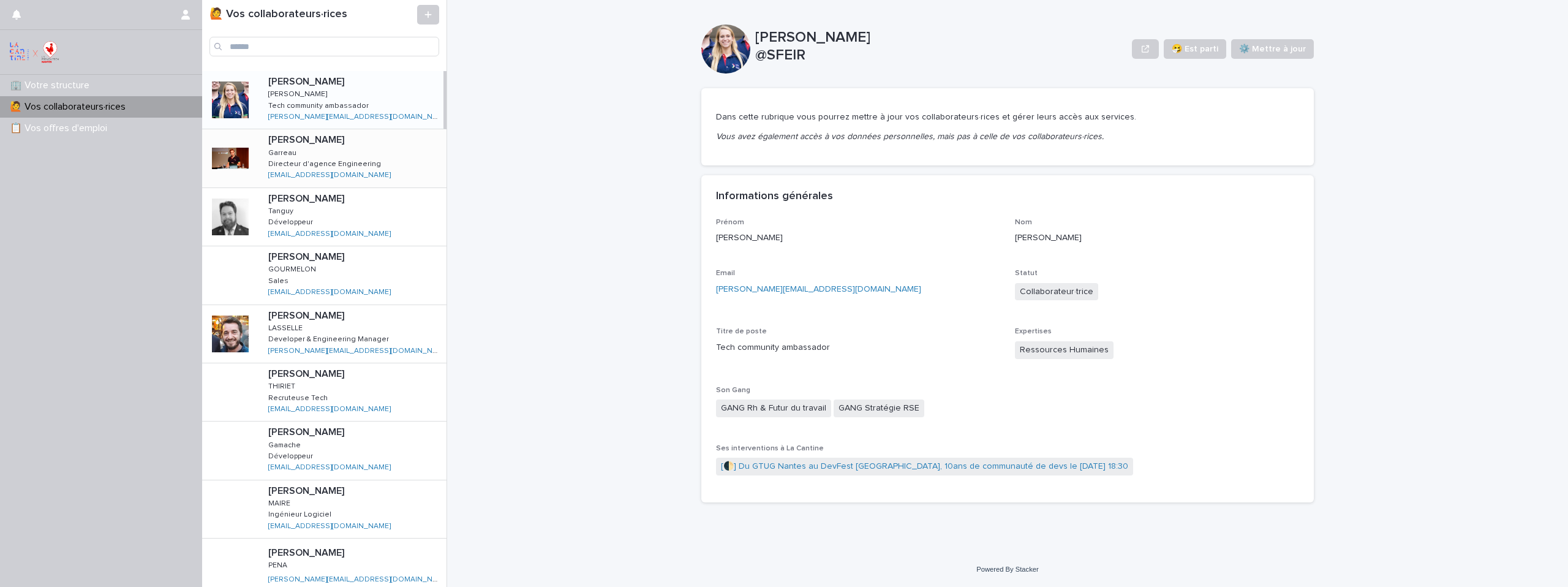
click at [372, 166] on div "Jean-François Jean-François Garreau Garreau Directeur d'agence Engineering Dire…" at bounding box center [353, 158] width 188 height 58
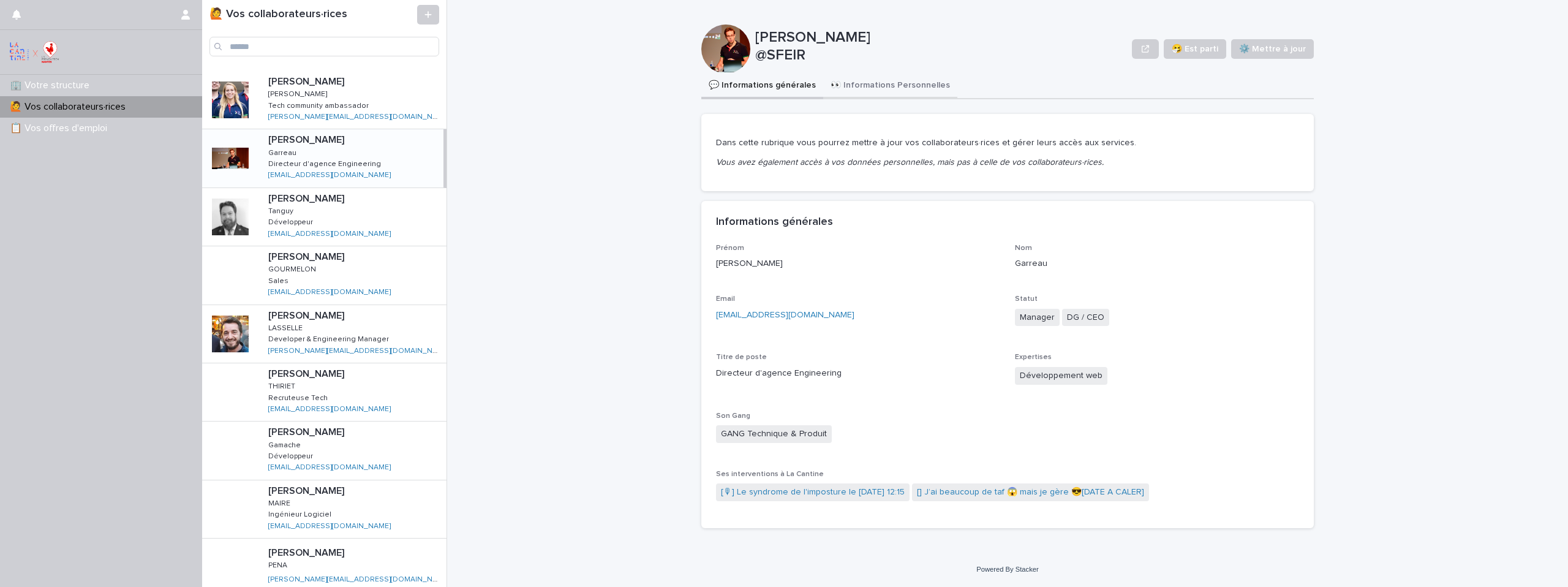
click at [904, 85] on button "👀 Informations Personnelles" at bounding box center [890, 86] width 134 height 25
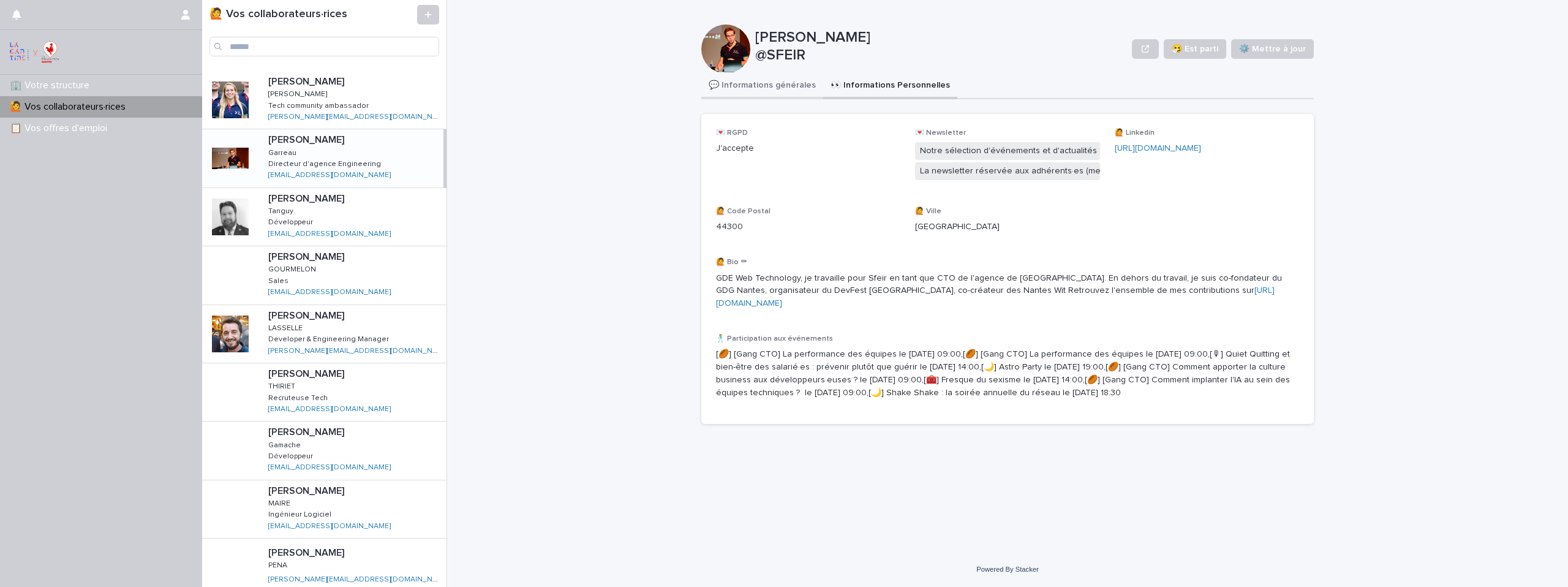
click at [778, 81] on button "💬 Informations générales" at bounding box center [761, 86] width 122 height 25
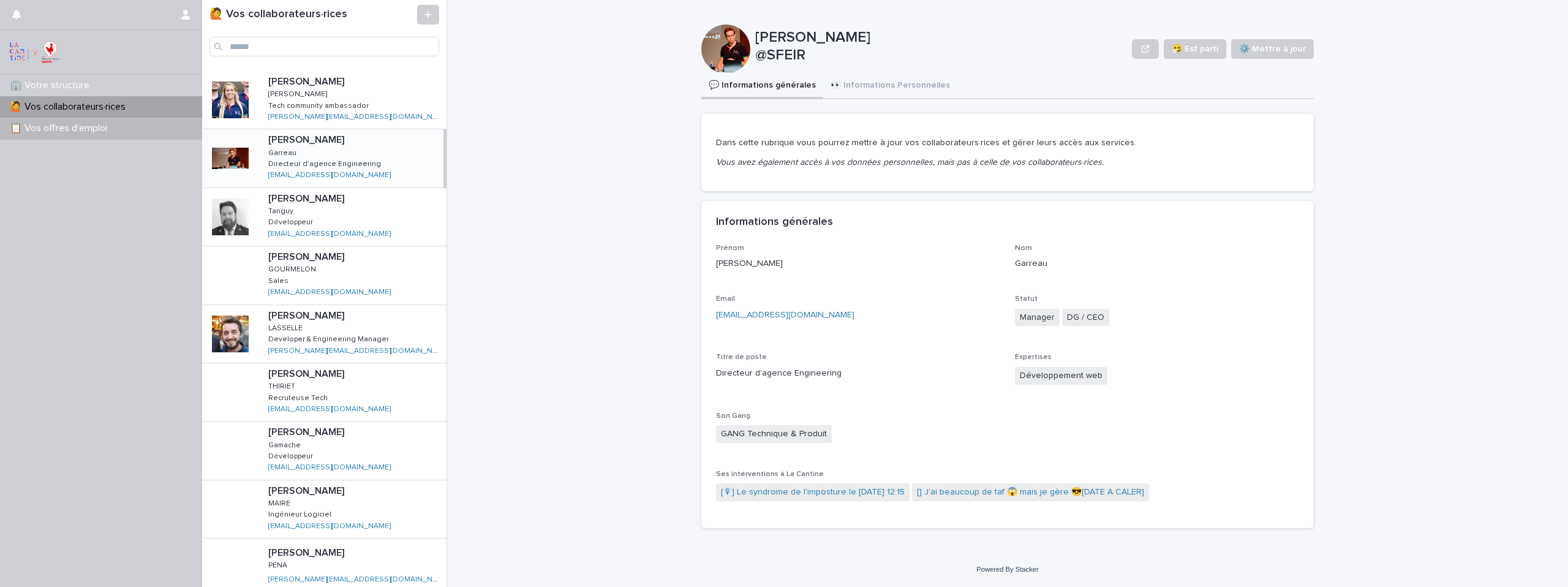
click at [118, 129] on div "📋 Vos offres d'emploi" at bounding box center [101, 128] width 202 height 22
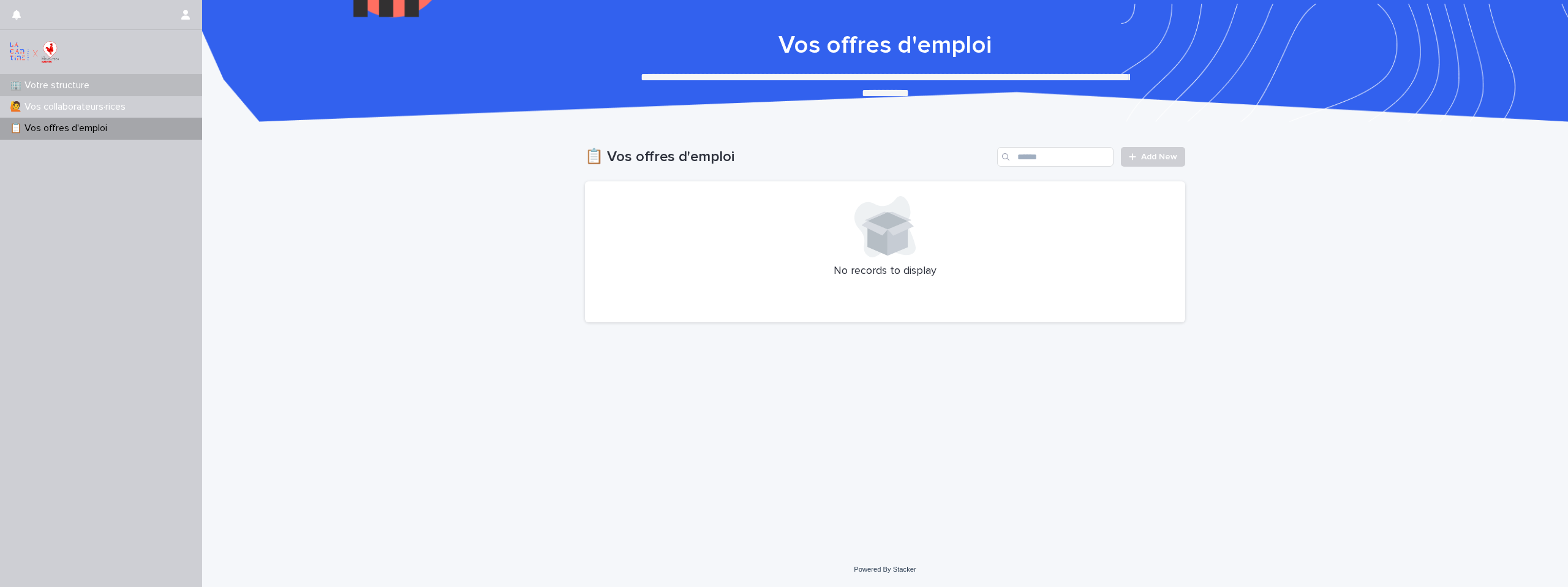
click at [106, 89] on div "🏢 Votre structure" at bounding box center [101, 85] width 202 height 22
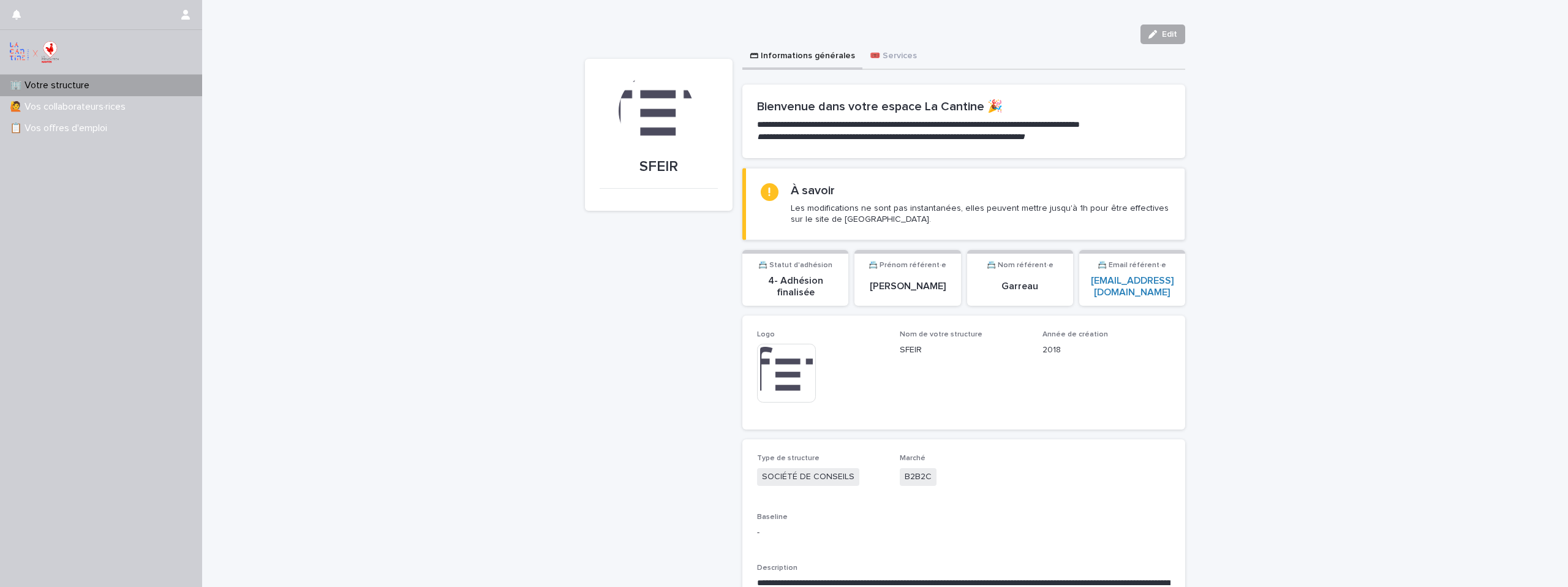
click at [1147, 28] on button "Edit" at bounding box center [1163, 34] width 45 height 20
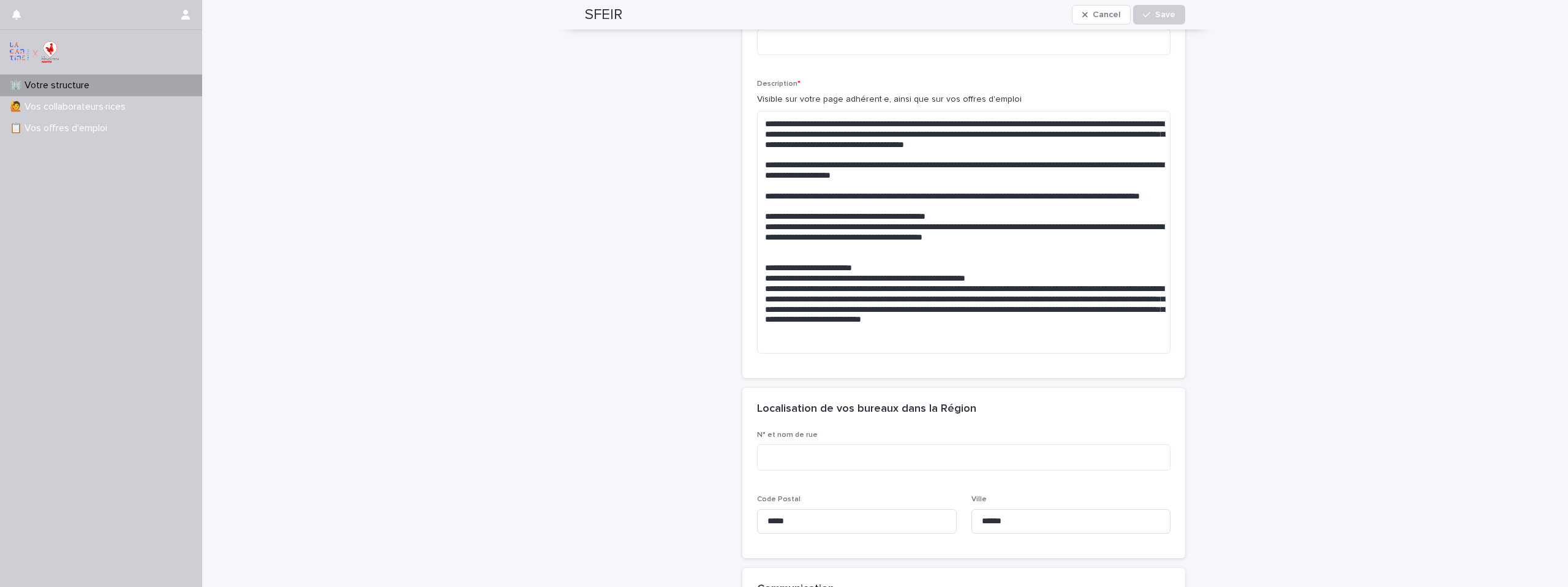
scroll to position [652, 0]
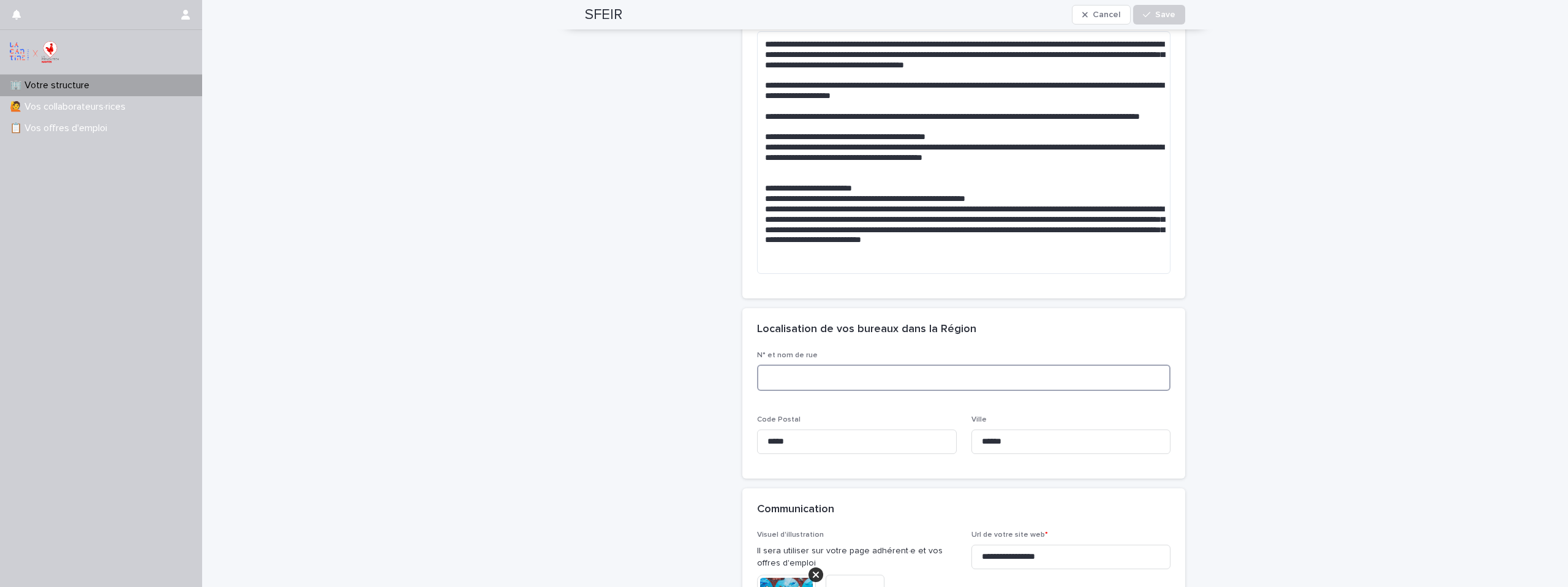
click at [799, 381] on textarea at bounding box center [963, 377] width 414 height 26
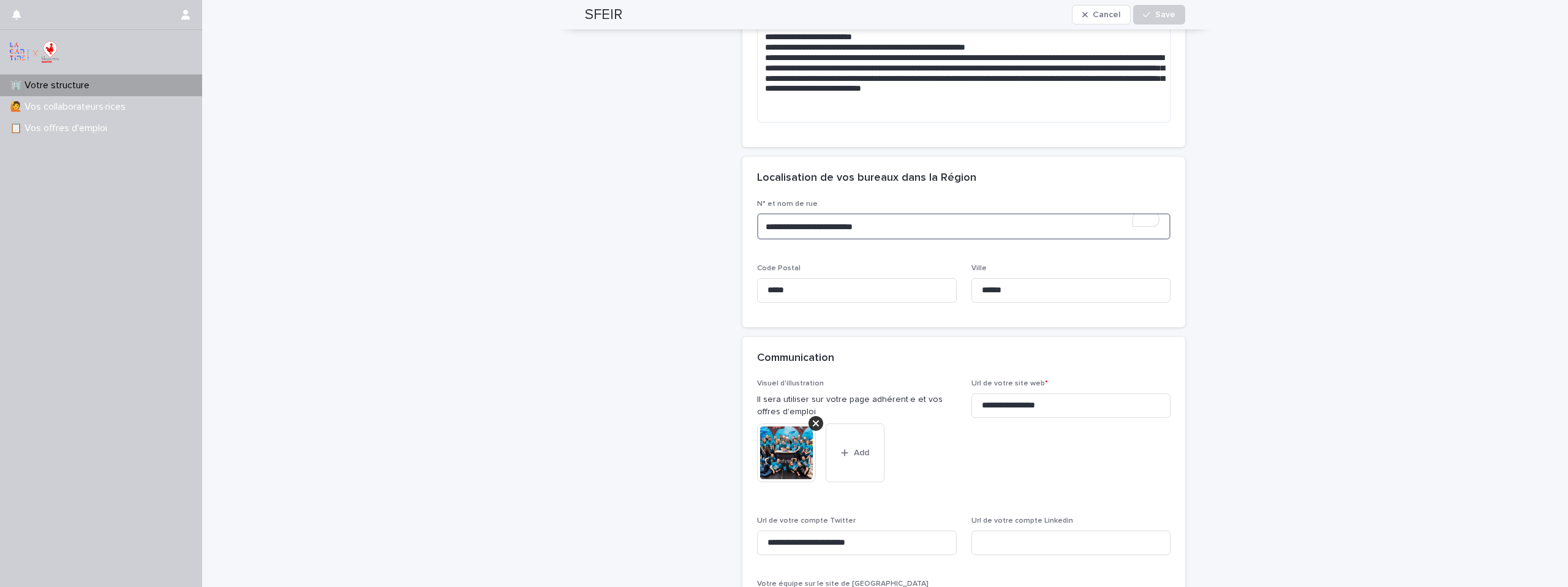
scroll to position [873, 0]
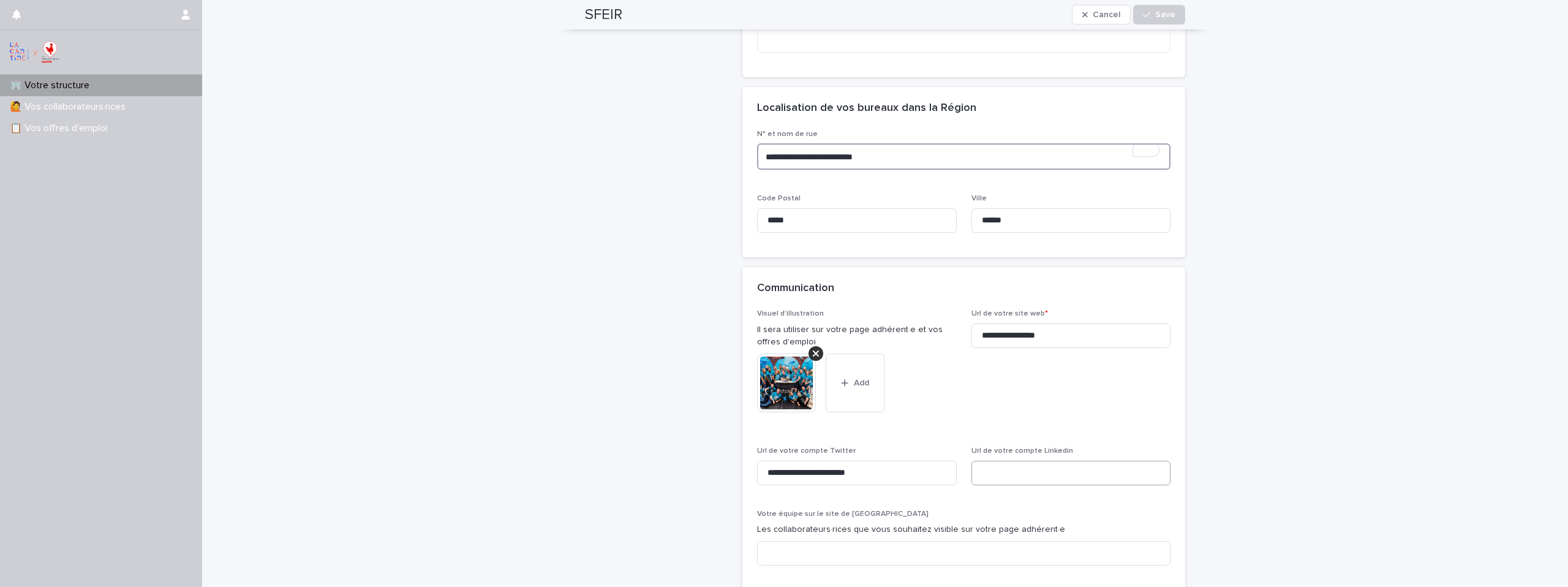
type textarea "**********"
click at [1015, 477] on input at bounding box center [1071, 472] width 200 height 24
click at [1026, 472] on input at bounding box center [1071, 472] width 200 height 24
paste input "**********"
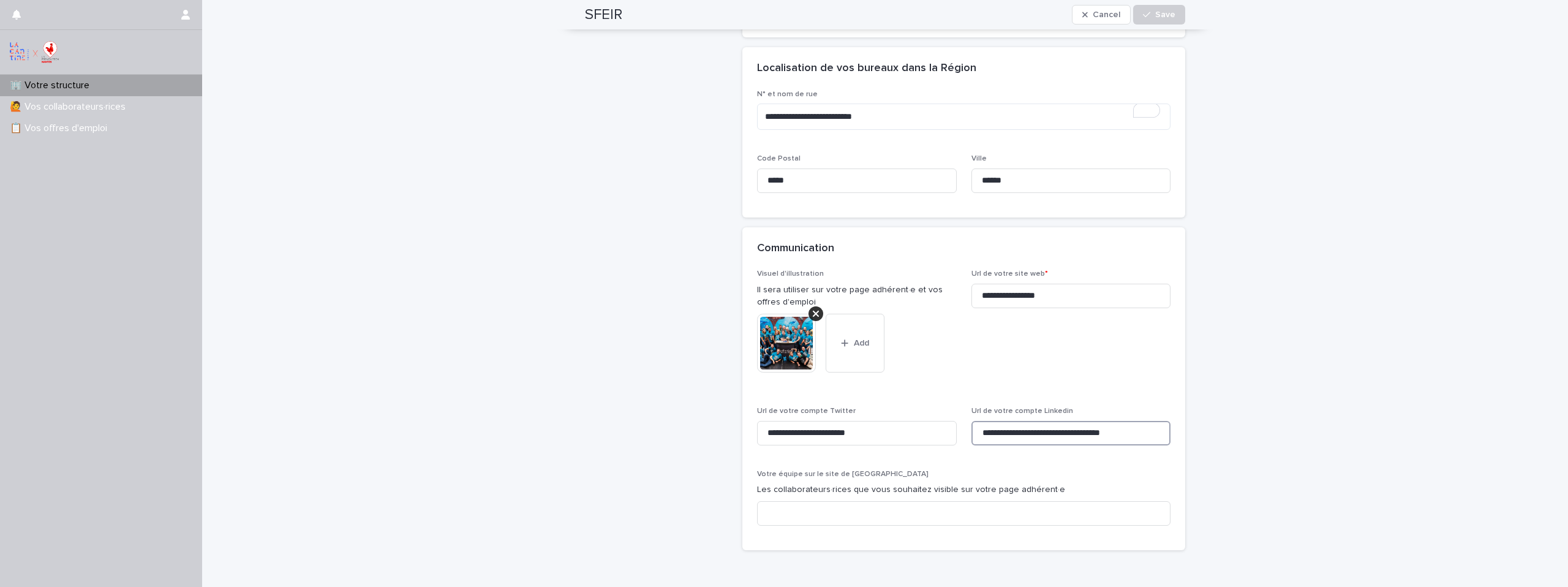
scroll to position [950, 0]
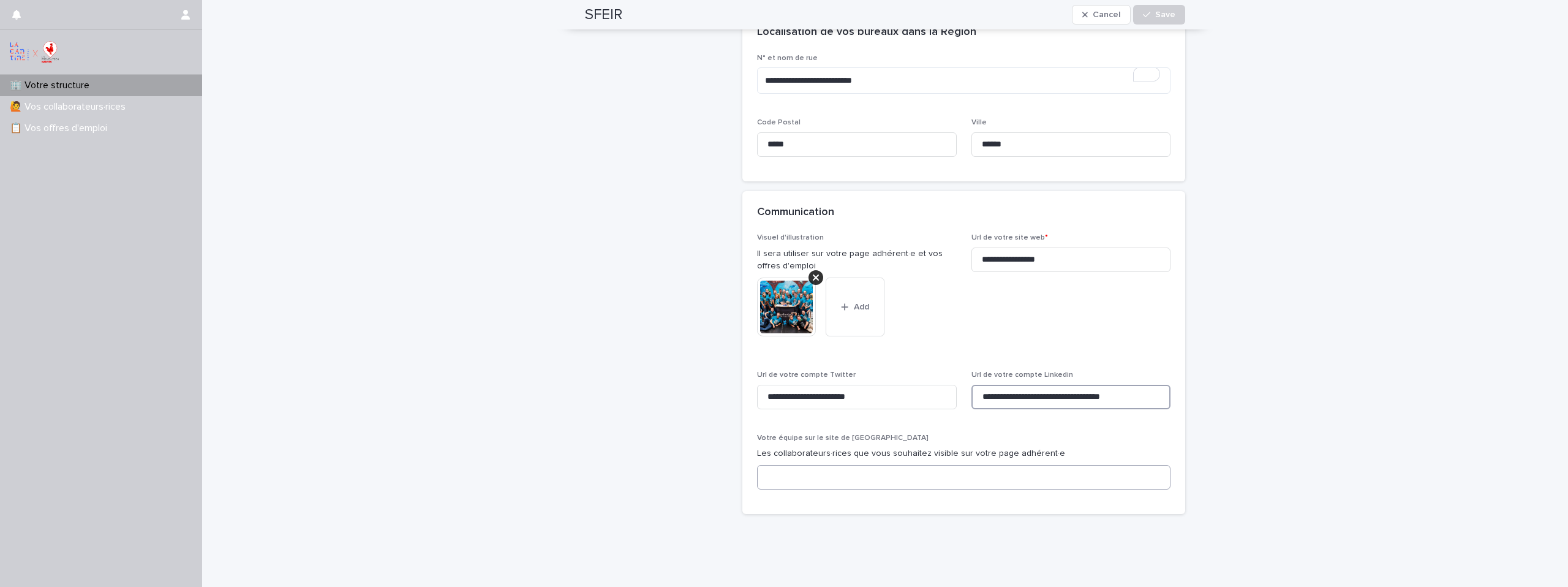
type input "**********"
click at [997, 480] on input at bounding box center [963, 476] width 414 height 24
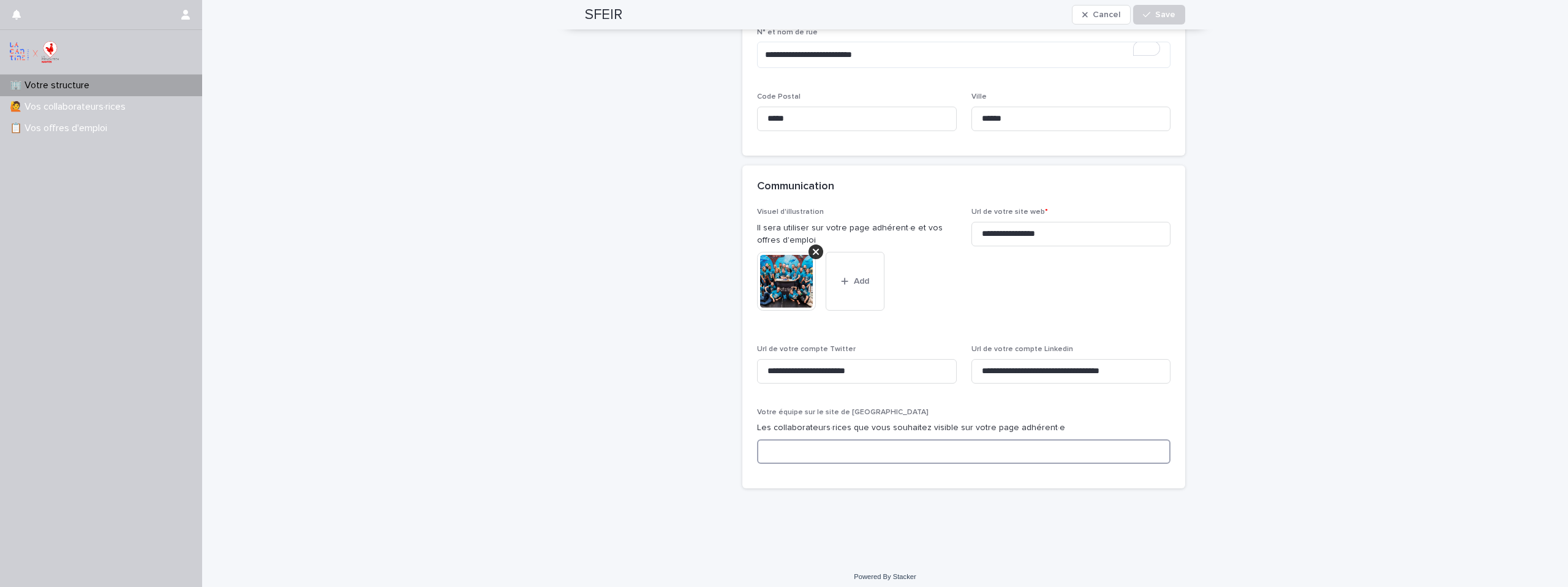
scroll to position [967, 0]
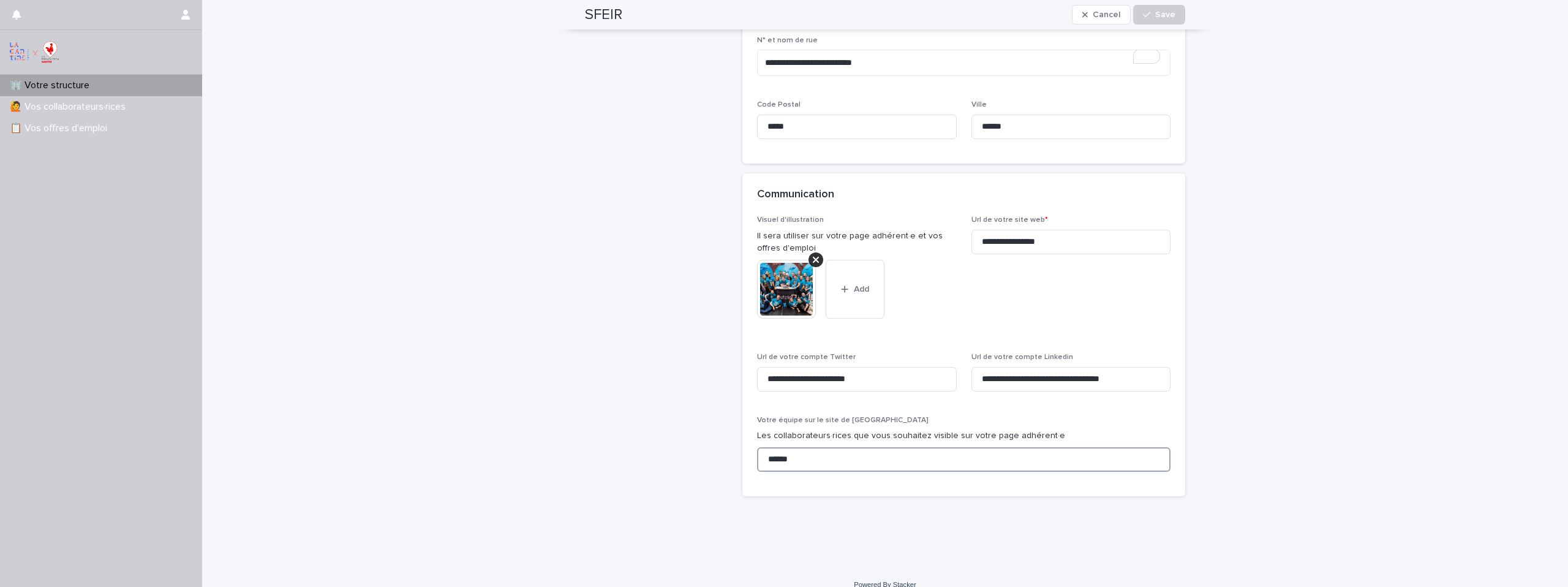
click at [874, 462] on input "******" at bounding box center [963, 459] width 414 height 24
drag, startPoint x: 826, startPoint y: 457, endPoint x: 717, endPoint y: 455, distance: 109.0
type input "**********"
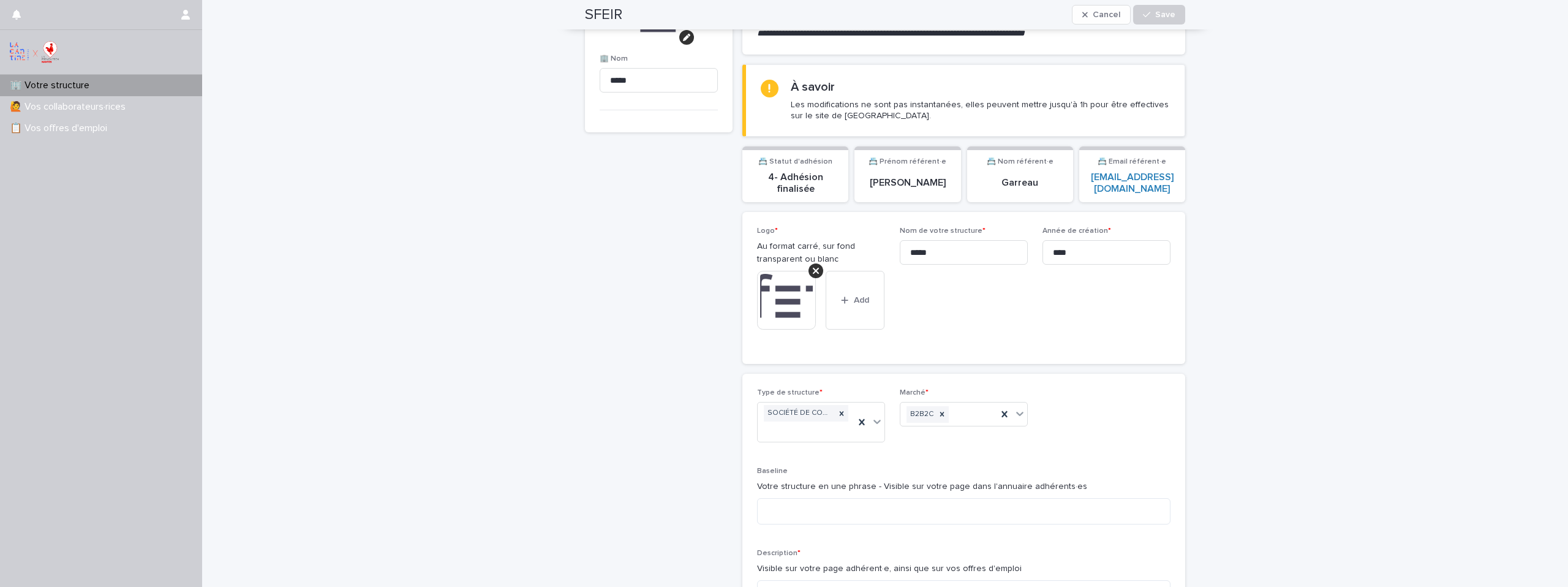
scroll to position [0, 0]
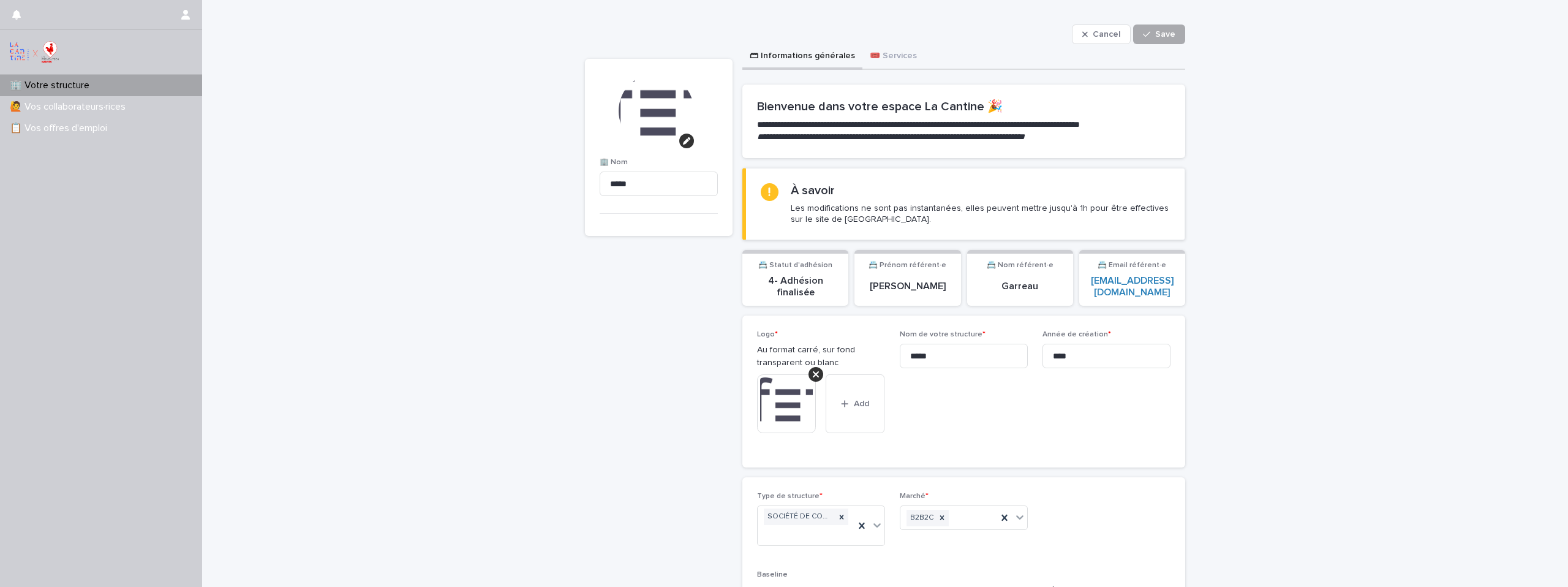
click at [1155, 33] on span "Save" at bounding box center [1165, 34] width 21 height 9
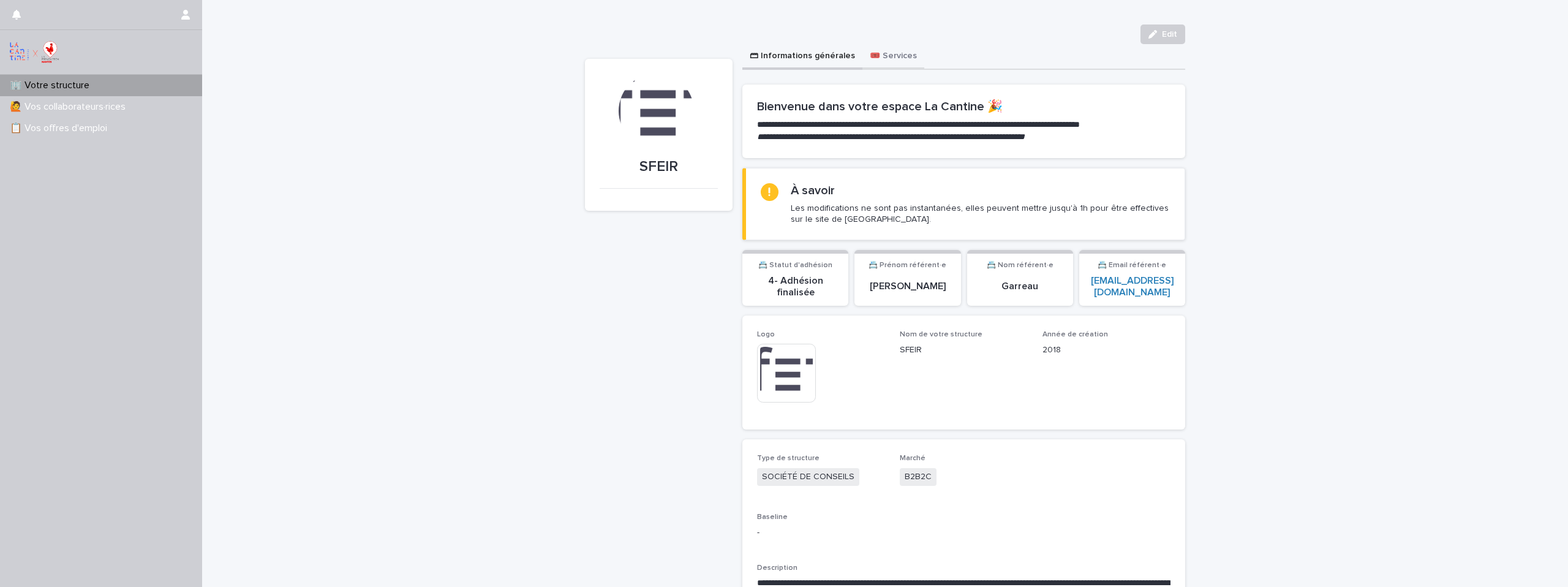
click at [897, 56] on button "🎟️ Services" at bounding box center [893, 57] width 62 height 25
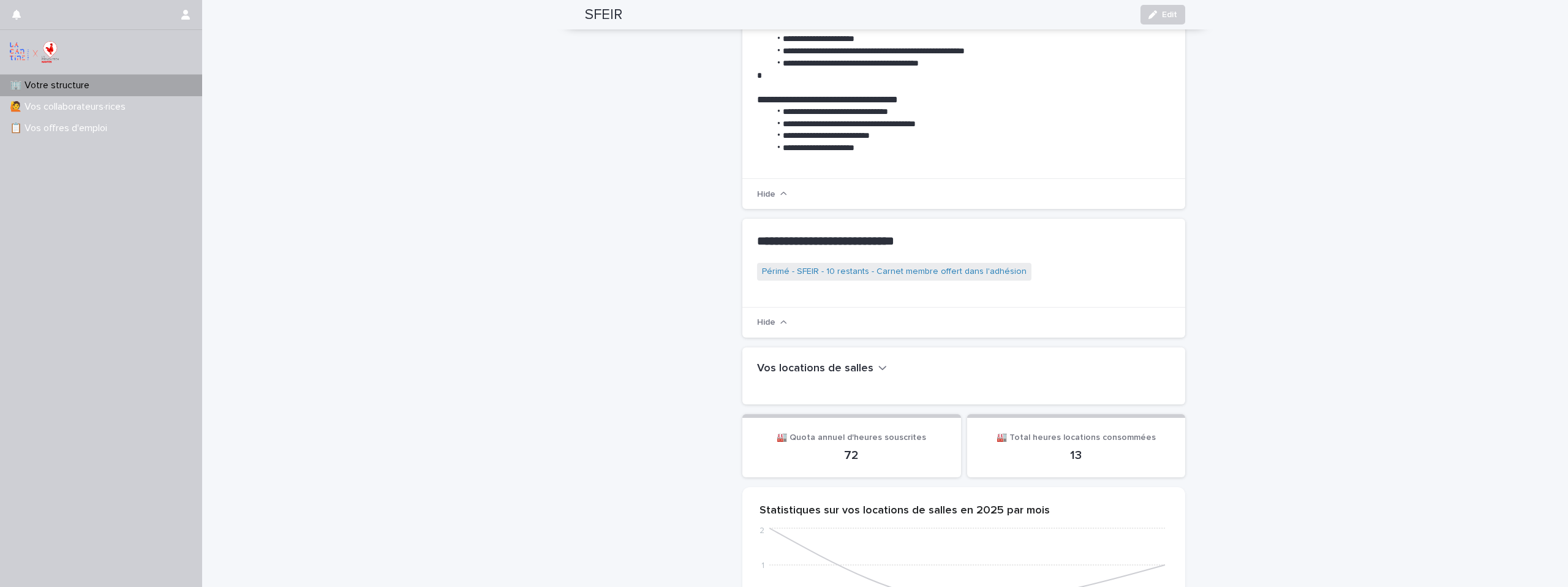
scroll to position [389, 0]
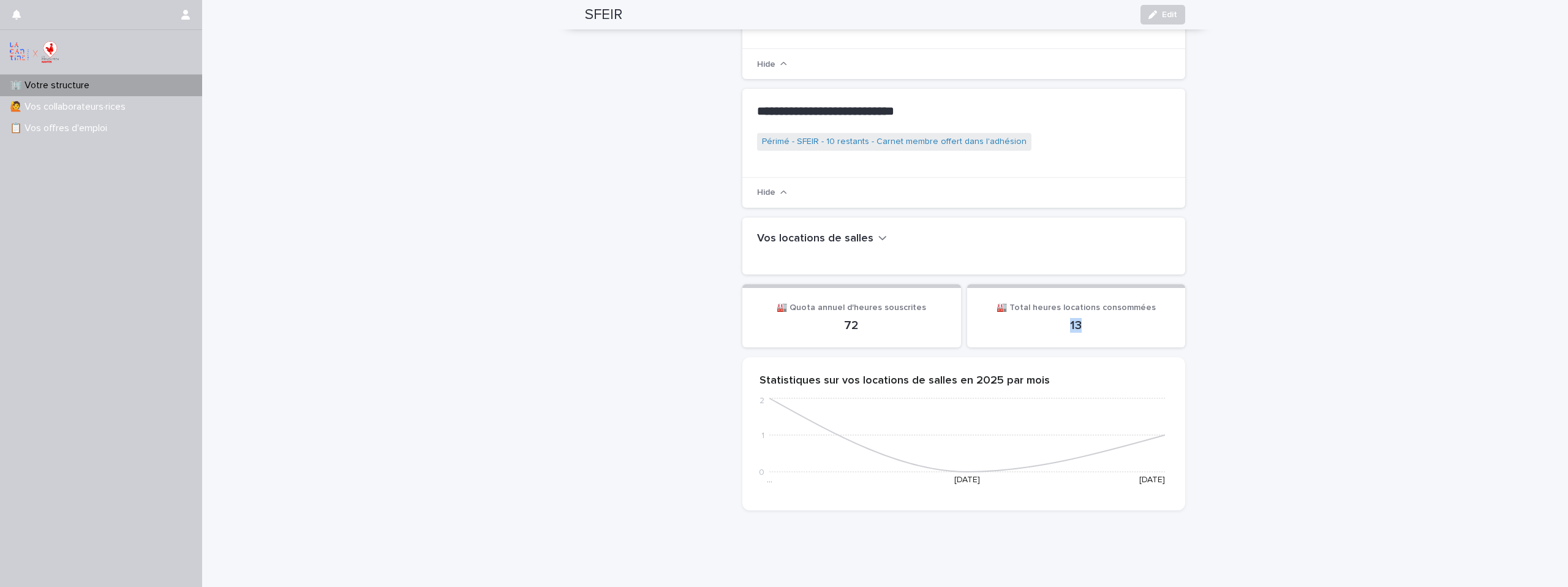
drag, startPoint x: 1077, startPoint y: 317, endPoint x: 1065, endPoint y: 316, distance: 12.0
click at [1065, 318] on p "13" at bounding box center [1076, 324] width 189 height 15
click at [861, 232] on h2 "Vos locations de salles" at bounding box center [814, 239] width 117 height 14
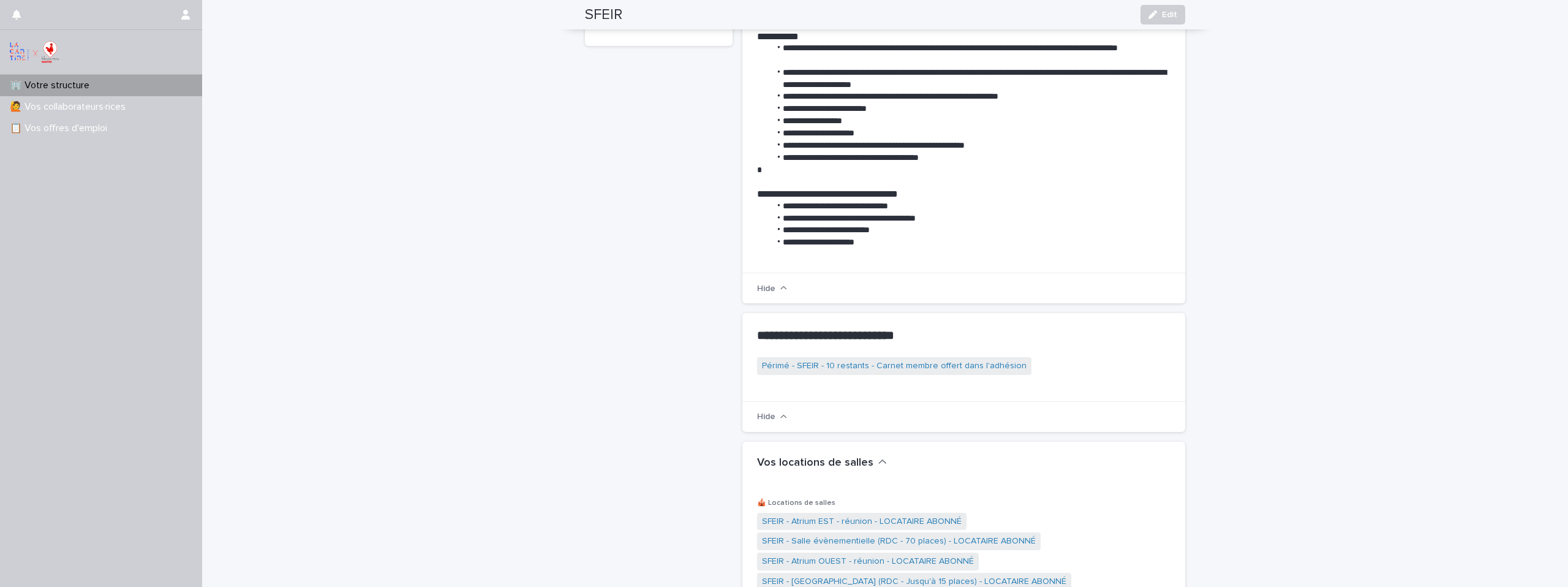
scroll to position [0, 0]
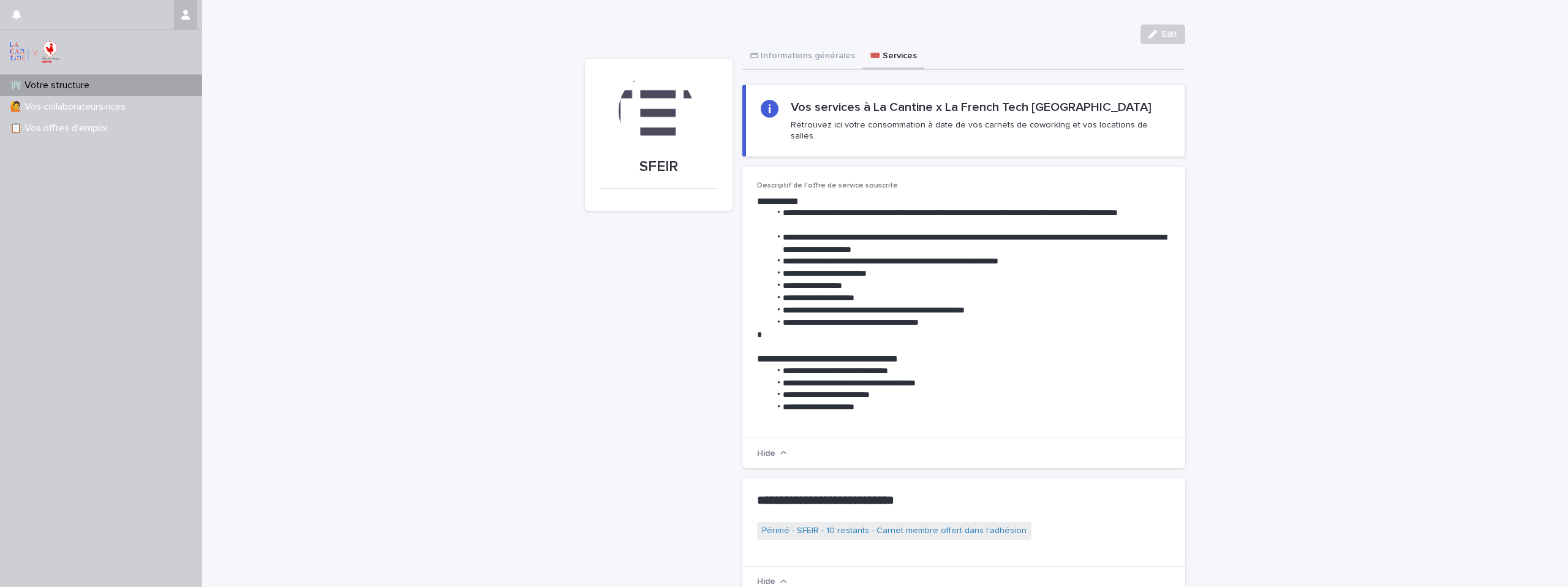
click at [192, 14] on button "button" at bounding box center [185, 15] width 24 height 29
click at [7, 97] on div at bounding box center [784, 293] width 1568 height 587
click at [773, 61] on button "🗃 Informations générales" at bounding box center [802, 57] width 120 height 25
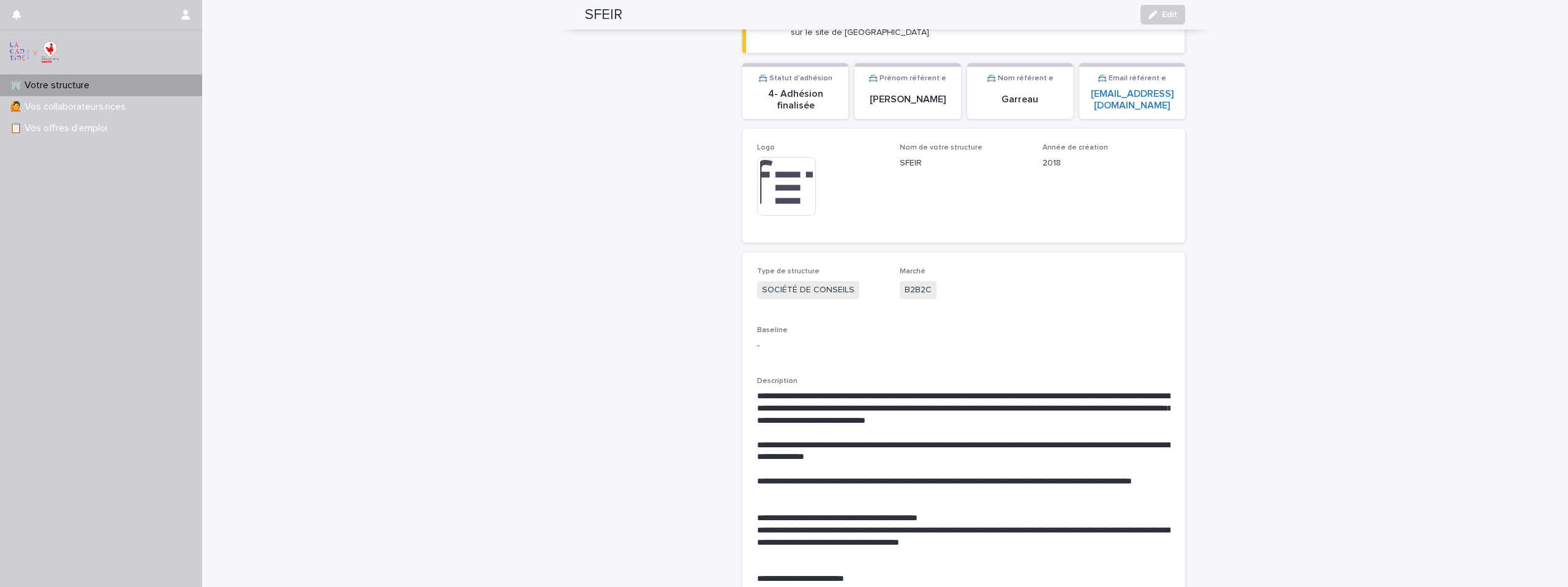
scroll to position [25, 0]
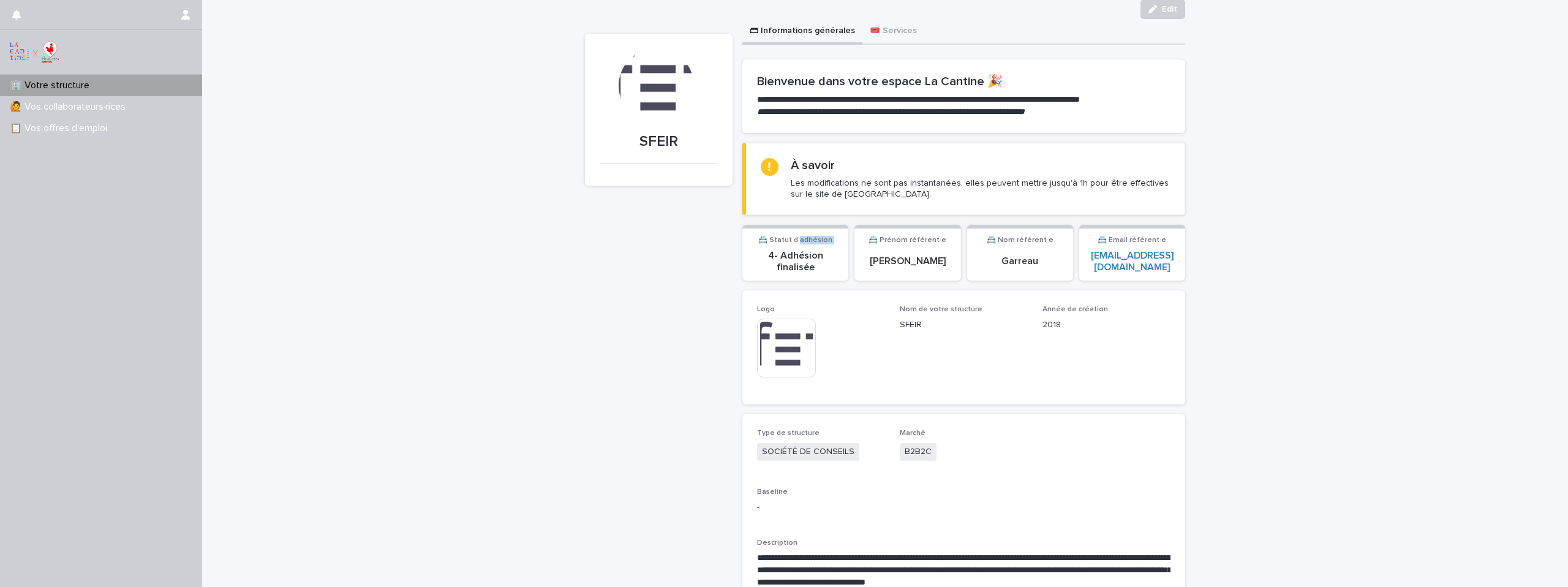
drag, startPoint x: 796, startPoint y: 244, endPoint x: 885, endPoint y: 259, distance: 90.3
click at [847, 249] on div "📇 Statut d'adhésion 4- Adhésion finalisée 📇 Prénom référent·e Jean-François 📇 N…" at bounding box center [963, 252] width 443 height 56
click at [891, 262] on p "Jean-François" at bounding box center [906, 262] width 91 height 12
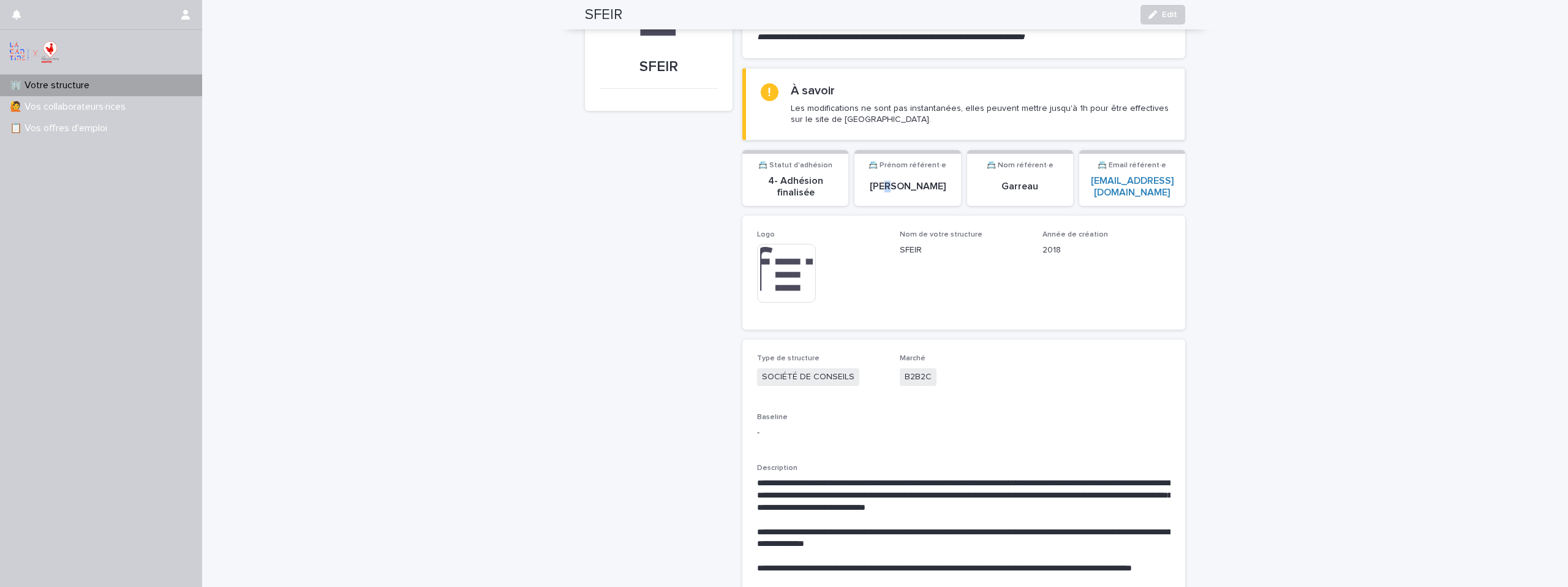
scroll to position [0, 0]
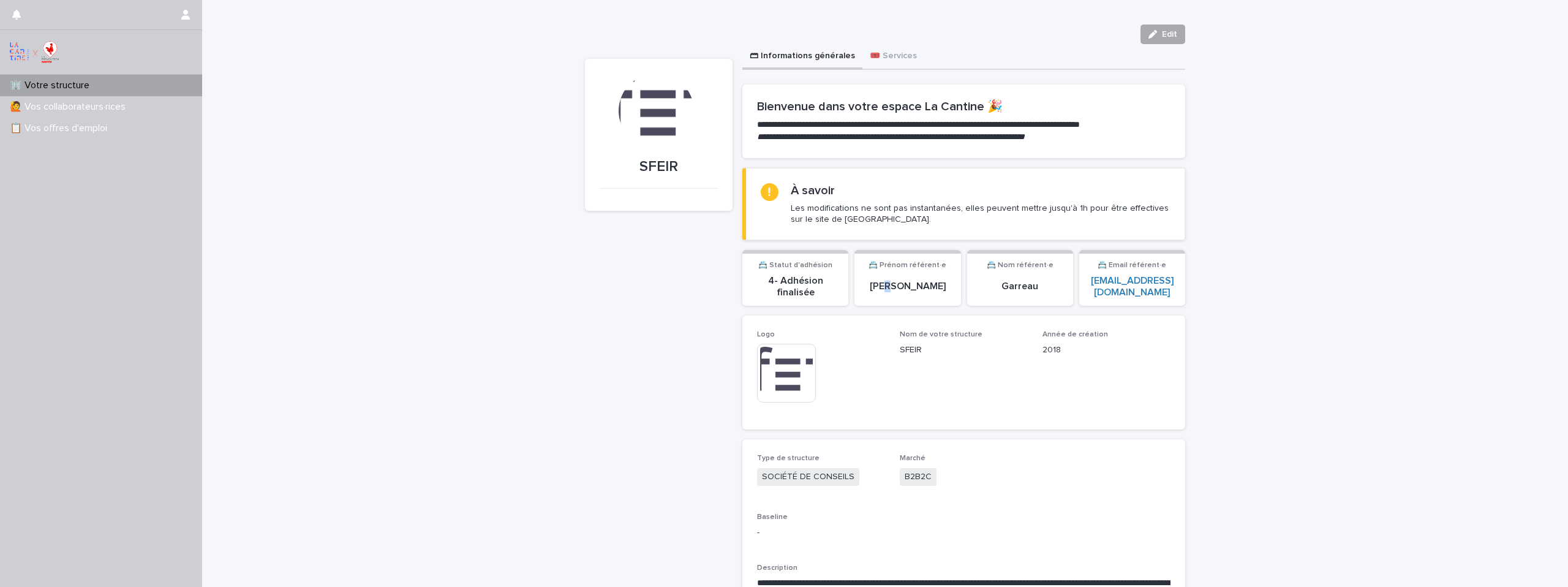
click at [1156, 35] on div "button" at bounding box center [1155, 34] width 14 height 9
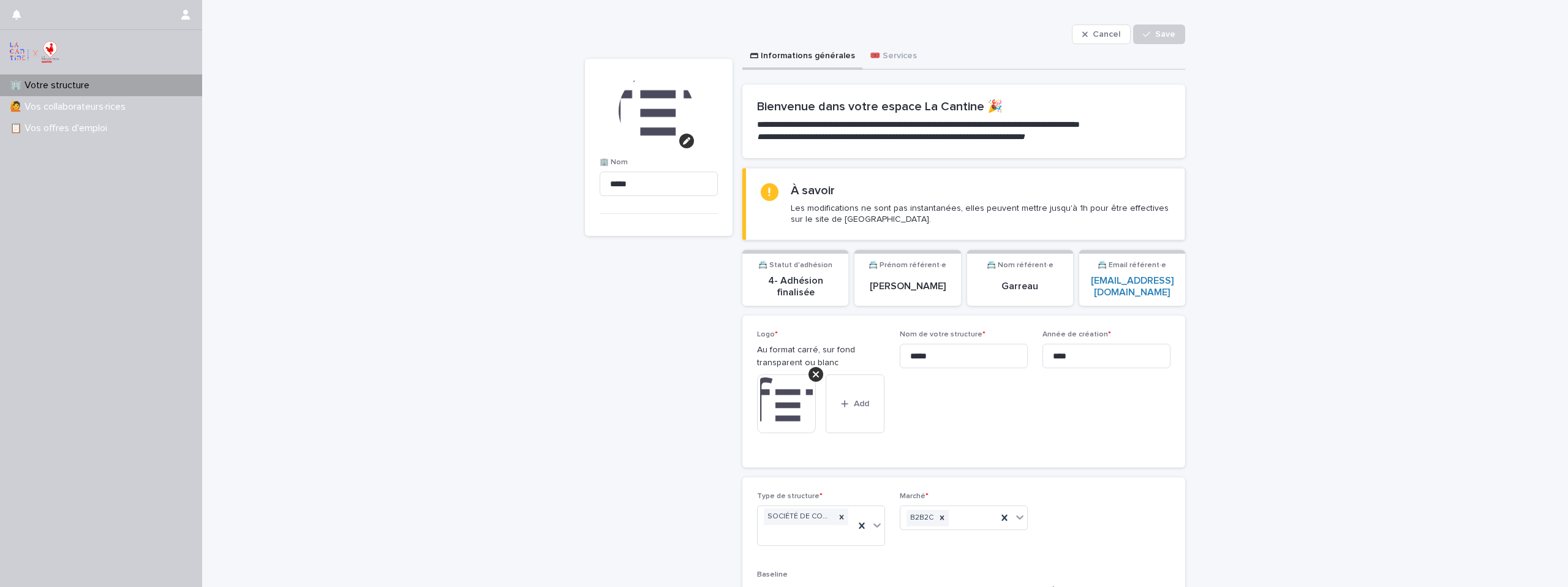
click at [887, 293] on div "Jean-François" at bounding box center [906, 287] width 91 height 24
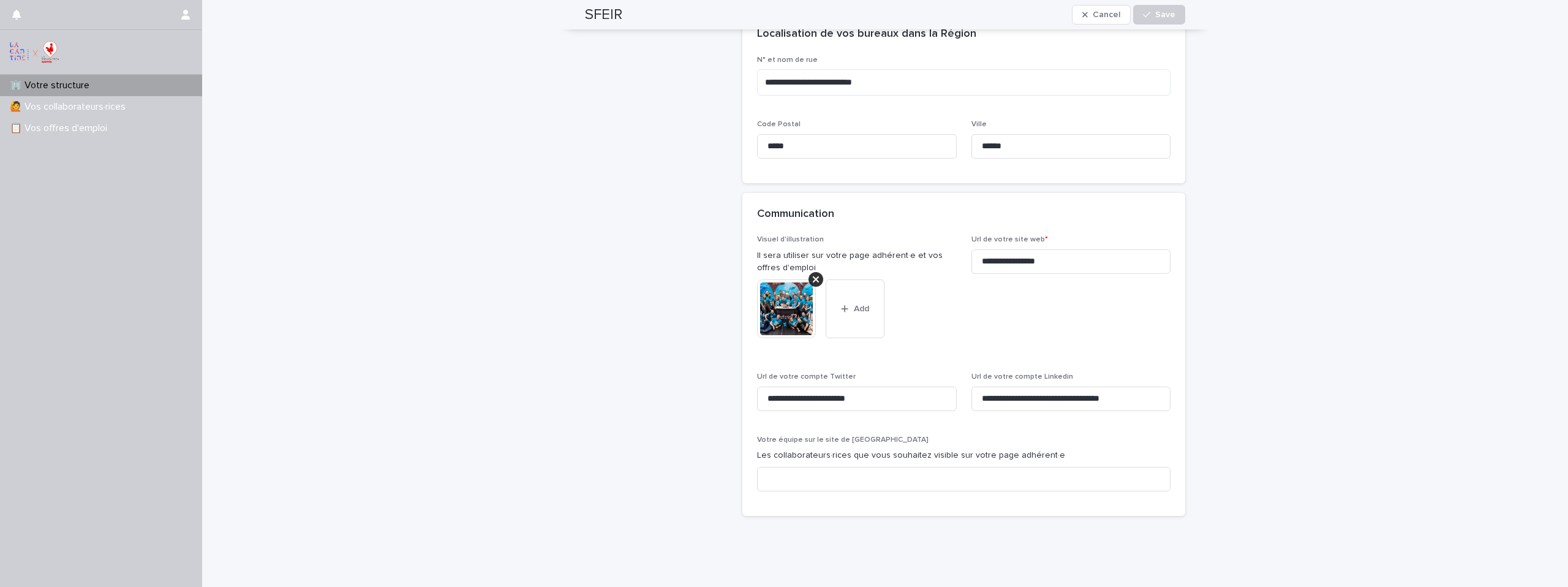
scroll to position [982, 0]
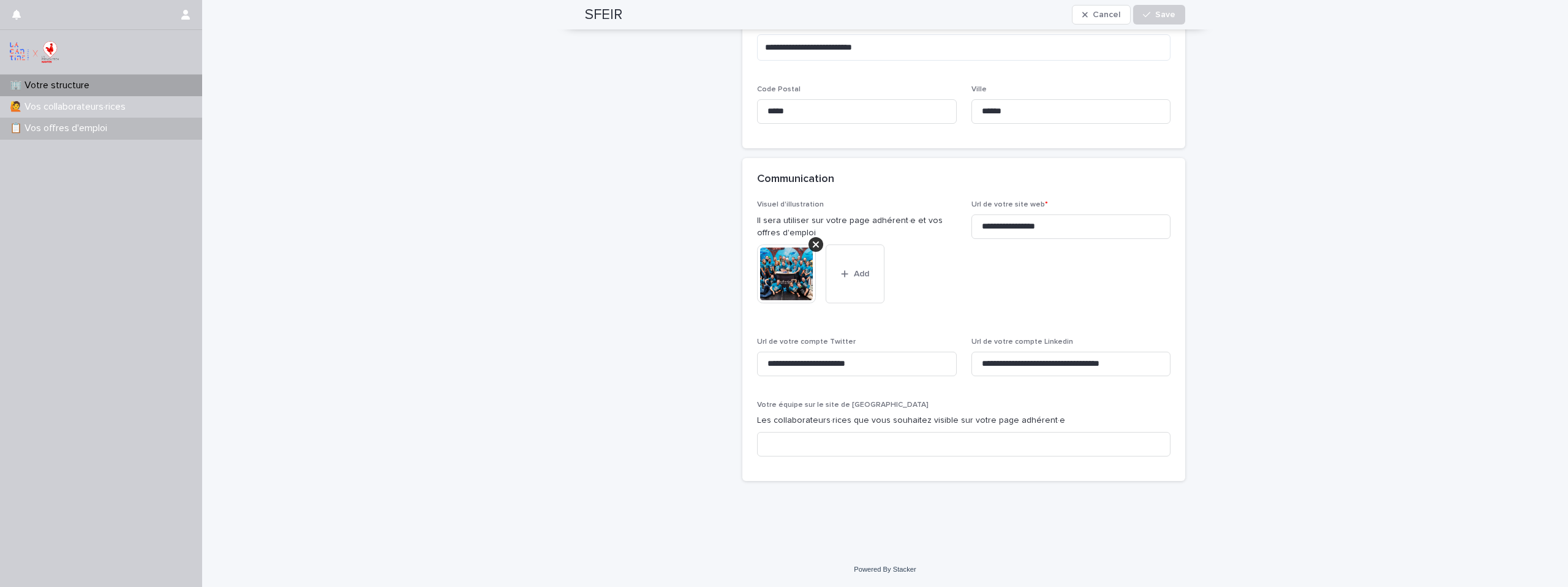
click at [46, 132] on p "📋 Vos offres d'emploi" at bounding box center [61, 128] width 112 height 12
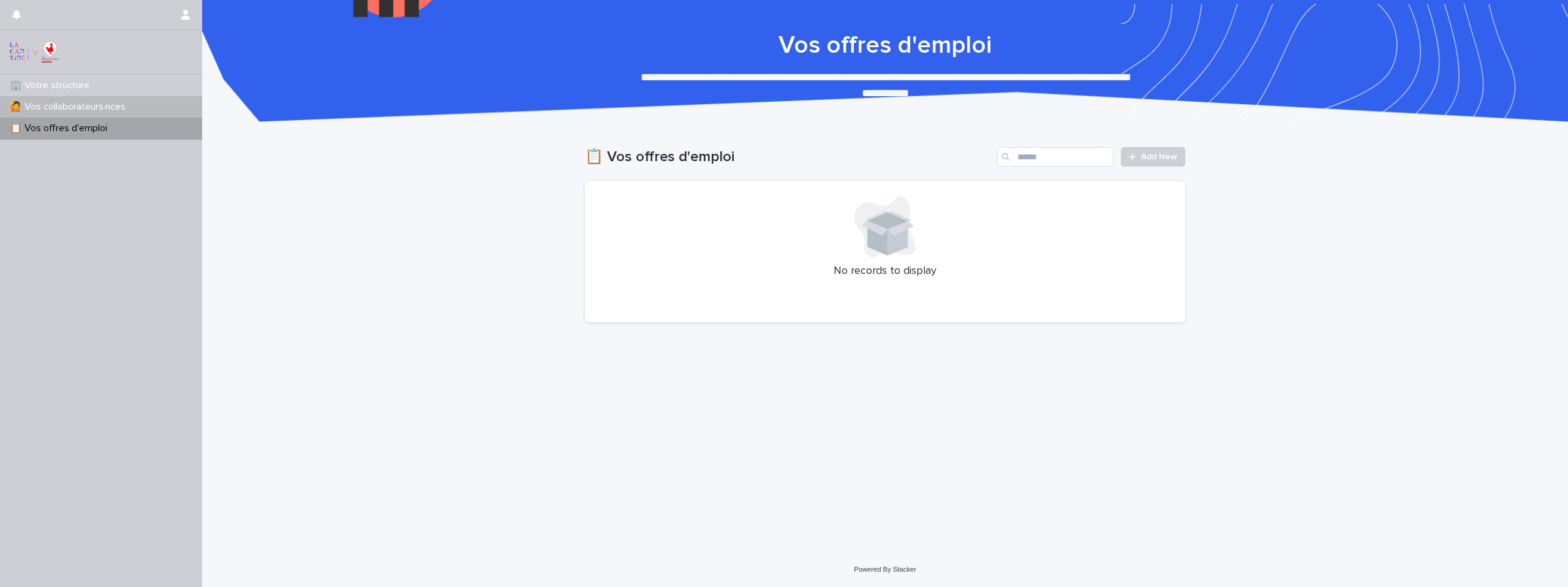
click at [58, 114] on div "🙋 Vos collaborateurs·rices" at bounding box center [101, 107] width 202 height 22
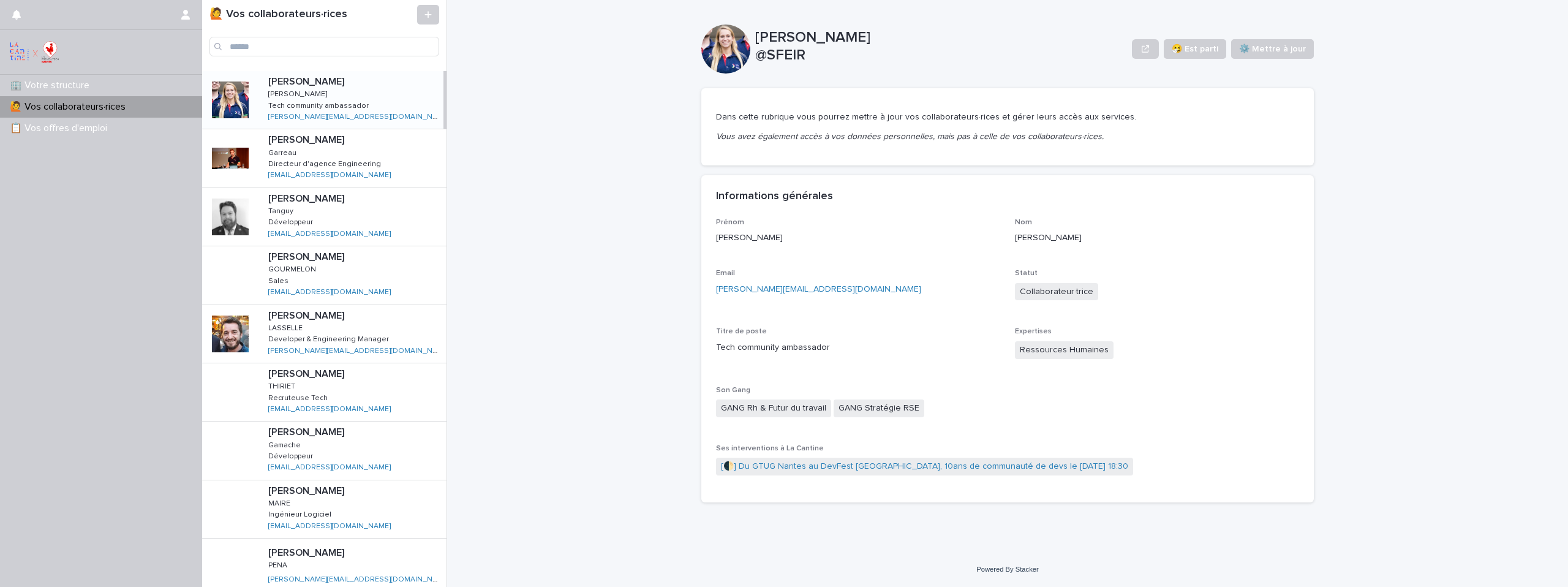
click at [362, 94] on div "Annabelle Annabelle KOSTER KOSTER Tech community ambassador Tech community amba…" at bounding box center [351, 99] width 185 height 58
click at [1282, 49] on span "⚙️ Mettre à jour" at bounding box center [1272, 49] width 67 height 12
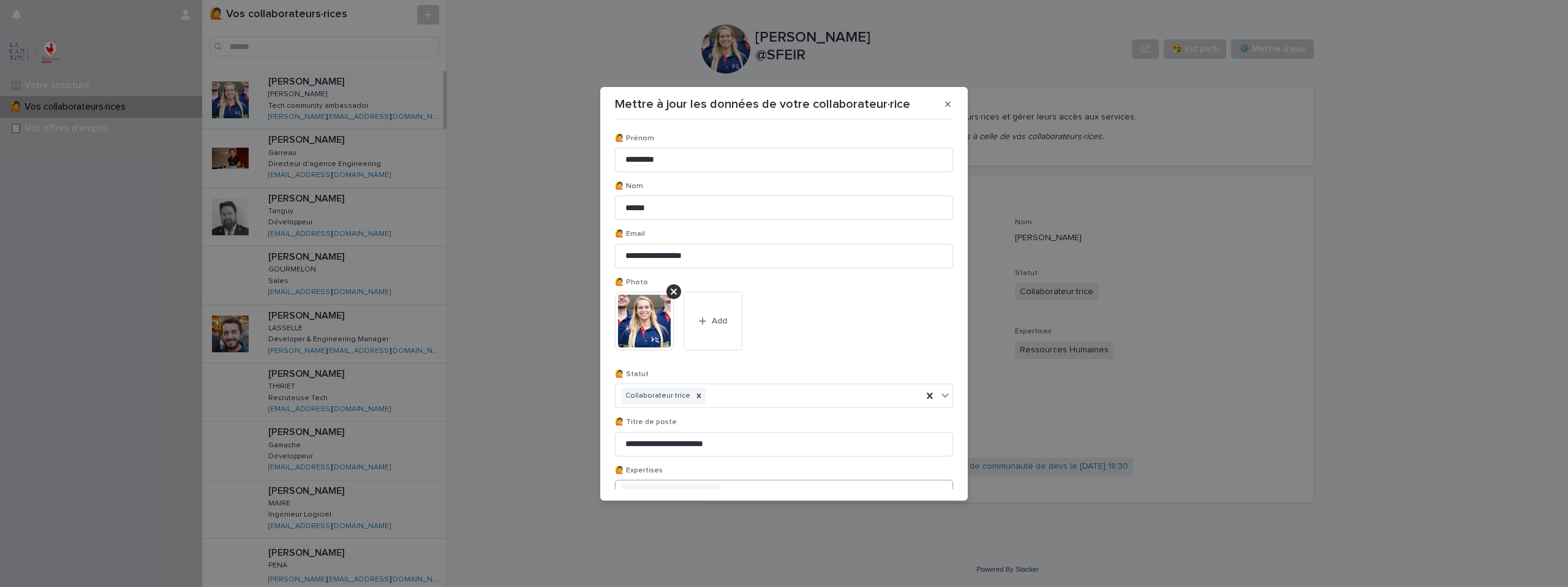
scroll to position [114, 0]
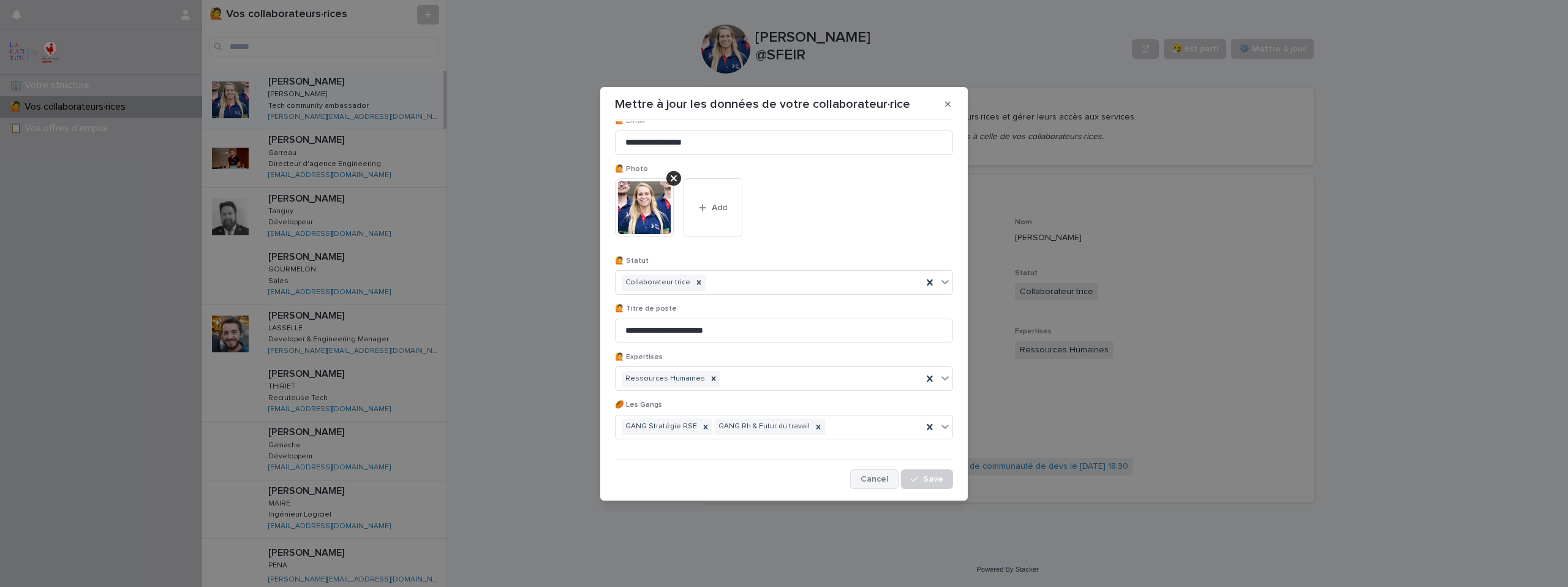
click at [862, 476] on span "Cancel" at bounding box center [874, 478] width 27 height 9
